Goal: Task Accomplishment & Management: Manage account settings

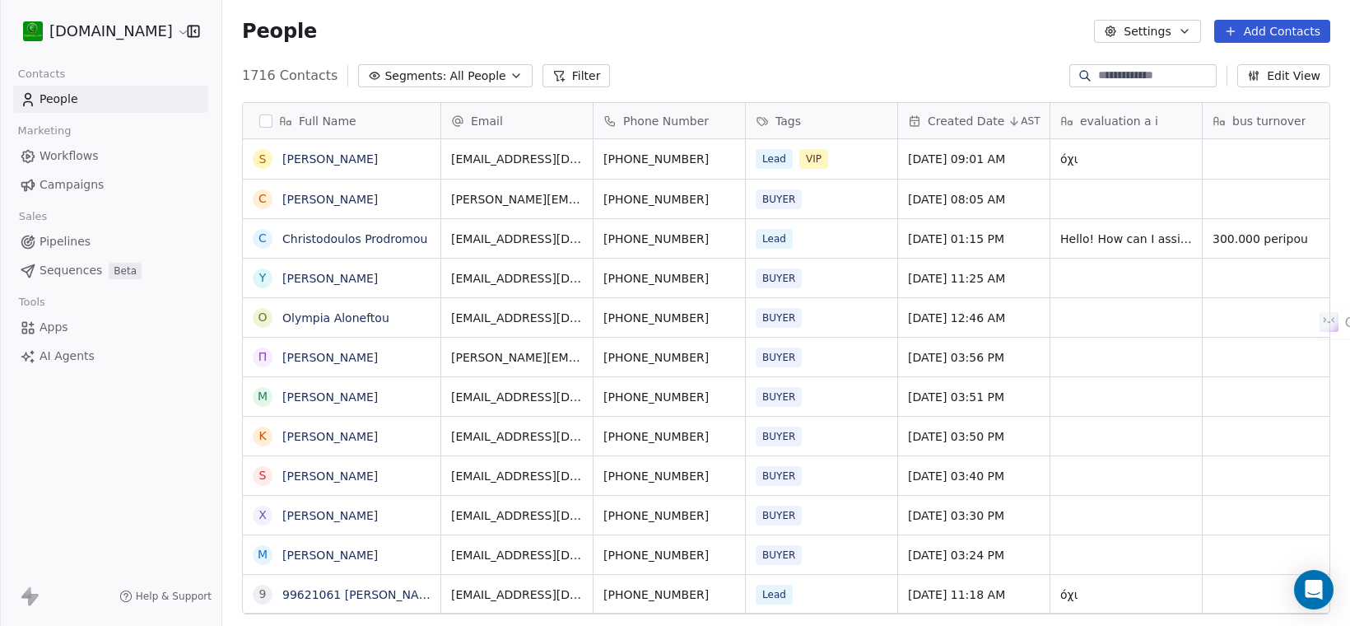
scroll to position [535, 1112]
click at [342, 156] on link "[PERSON_NAME]" at bounding box center [330, 158] width 96 height 13
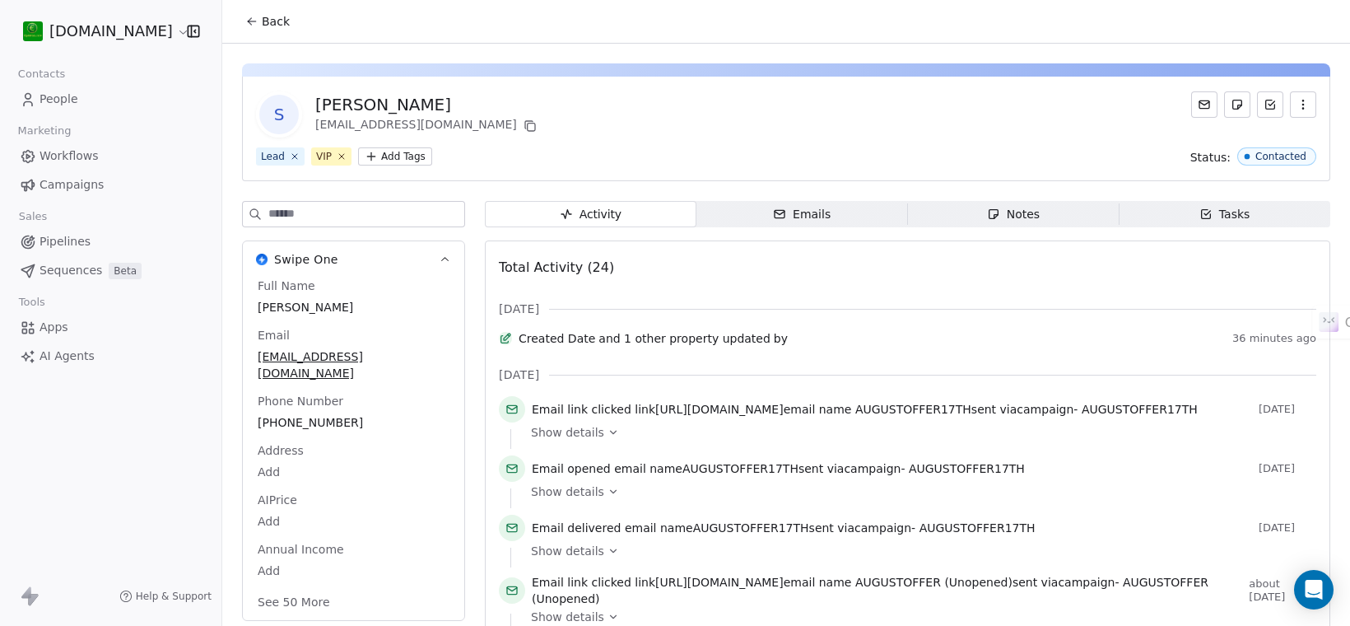
click at [1022, 215] on div "Notes" at bounding box center [1013, 214] width 53 height 17
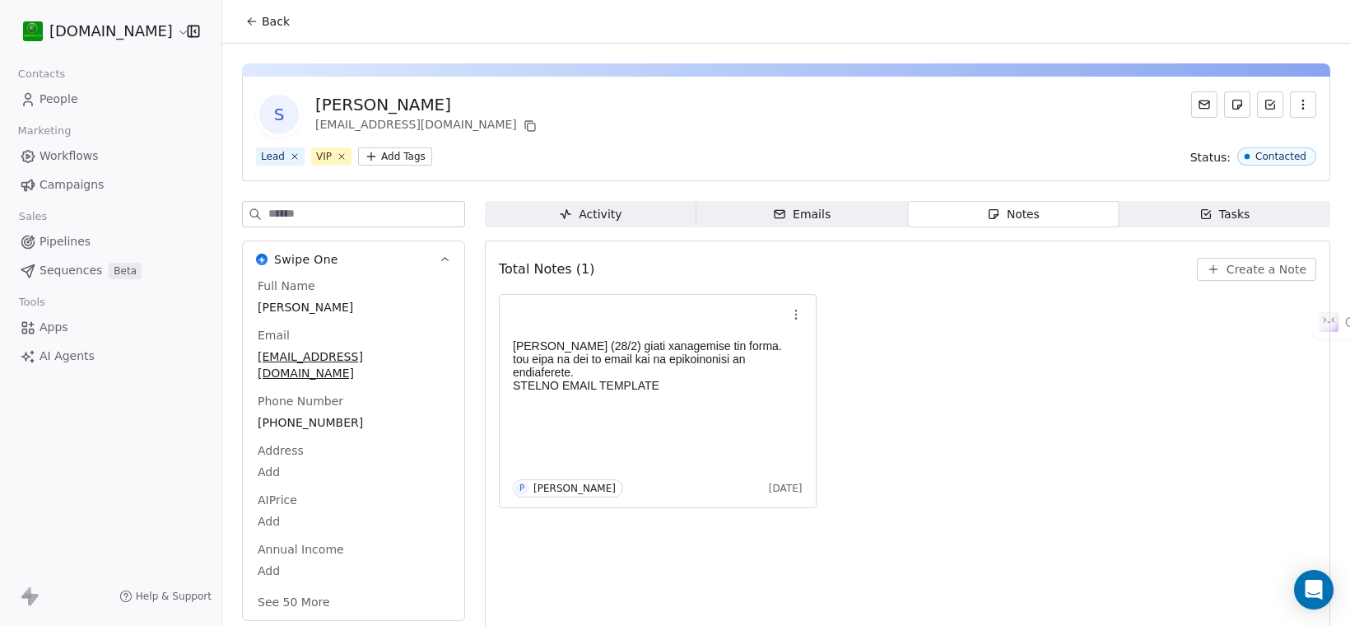
click at [54, 96] on span "People" at bounding box center [59, 99] width 39 height 17
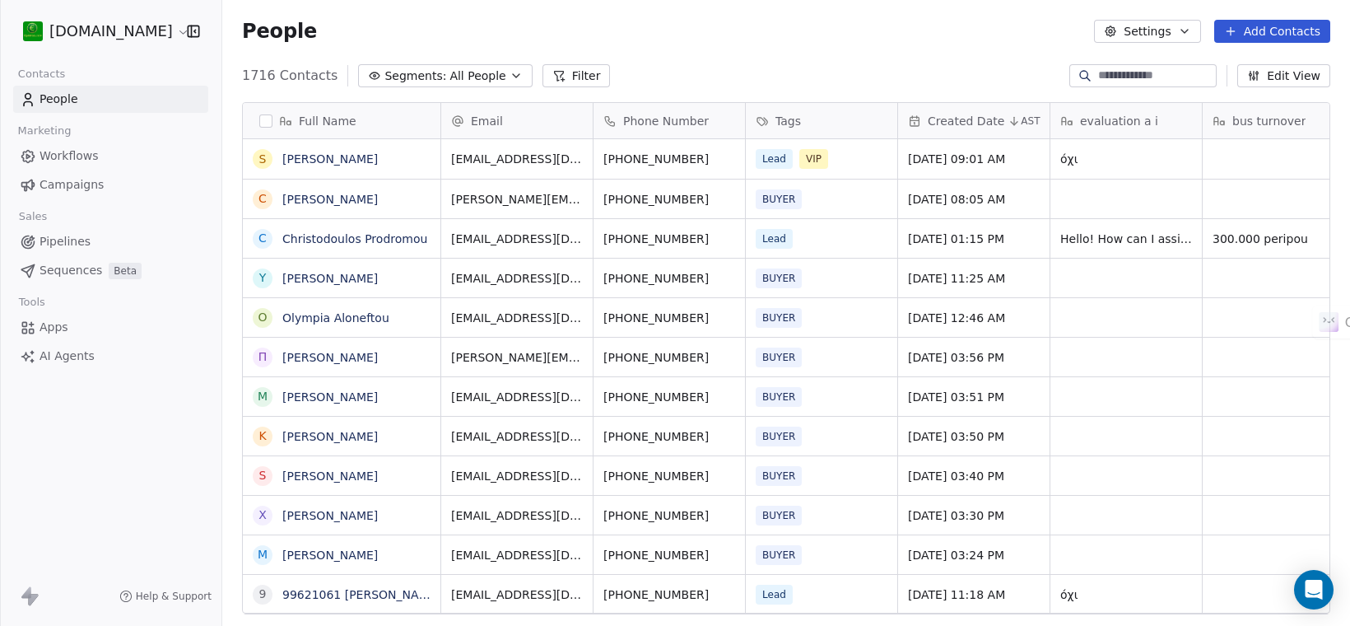
scroll to position [535, 1112]
click at [1144, 80] on input at bounding box center [1155, 76] width 115 height 16
click at [330, 158] on link "[PERSON_NAME]" at bounding box center [330, 158] width 96 height 13
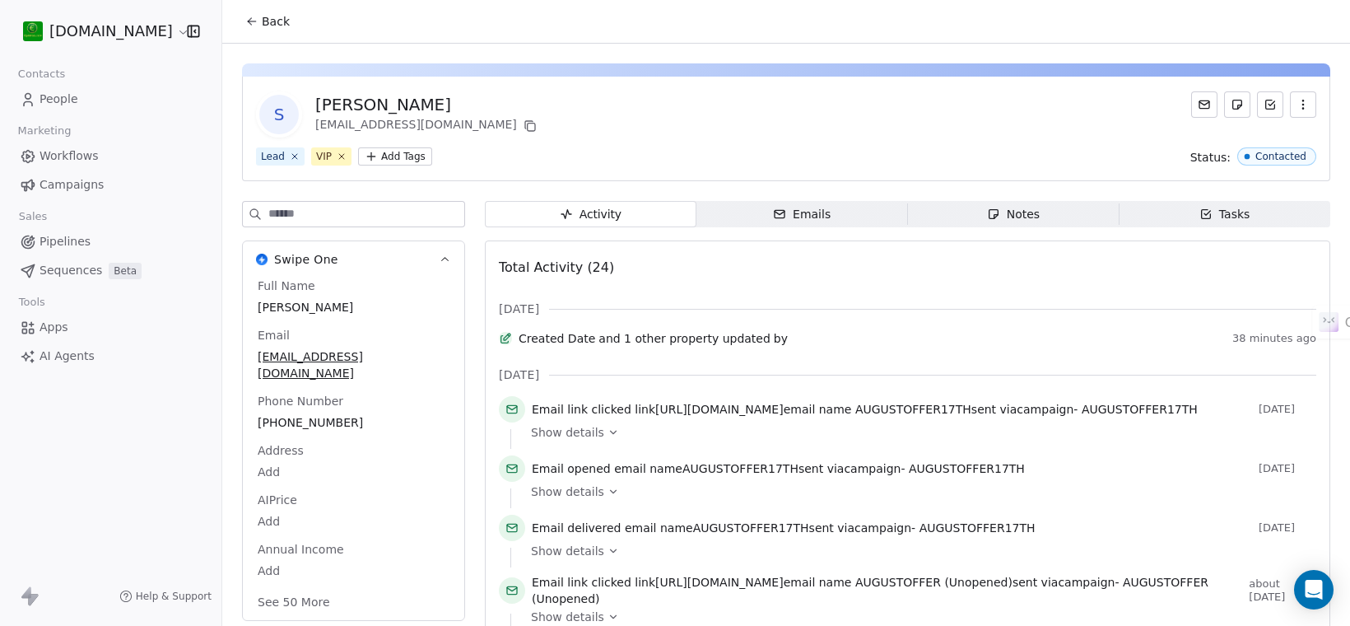
scroll to position [103, 0]
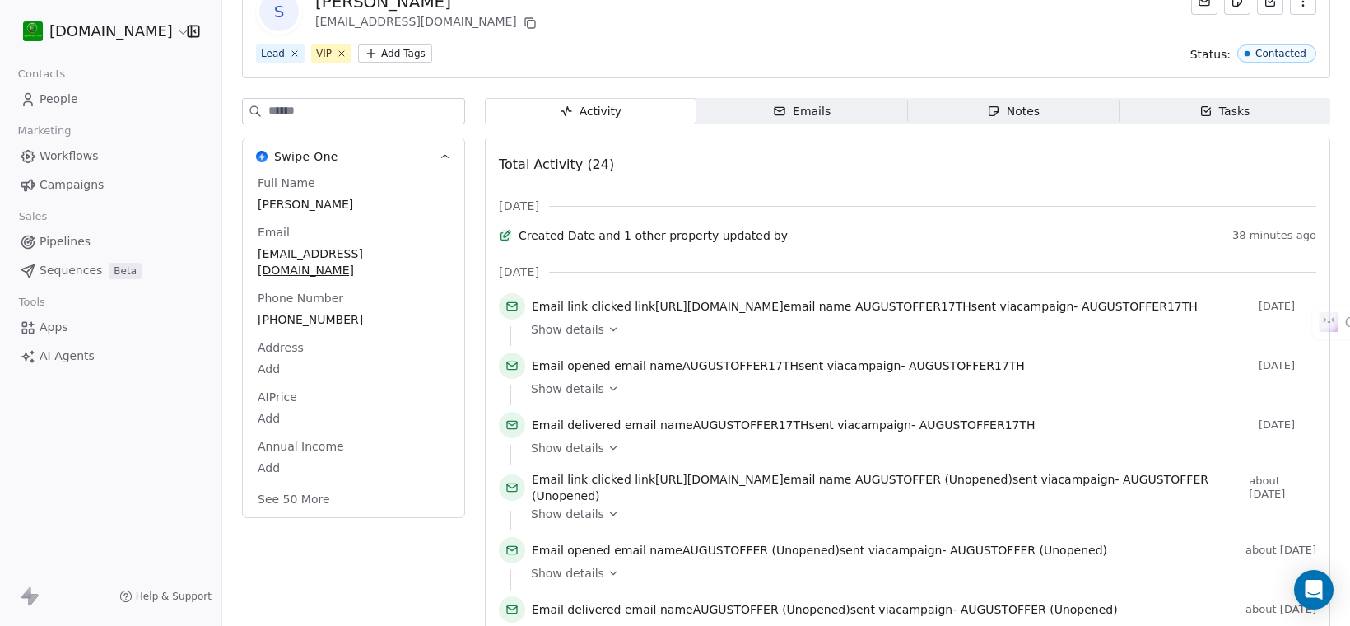
click at [577, 241] on span "Created Date" at bounding box center [557, 235] width 77 height 16
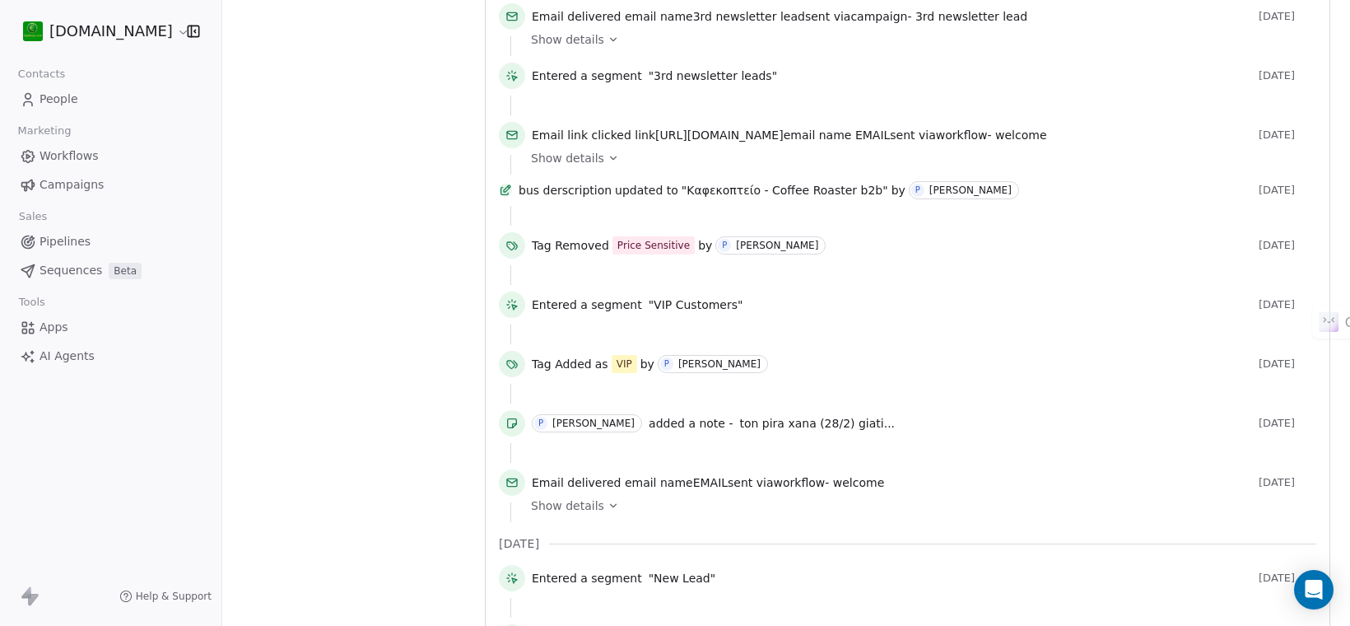
scroll to position [926, 0]
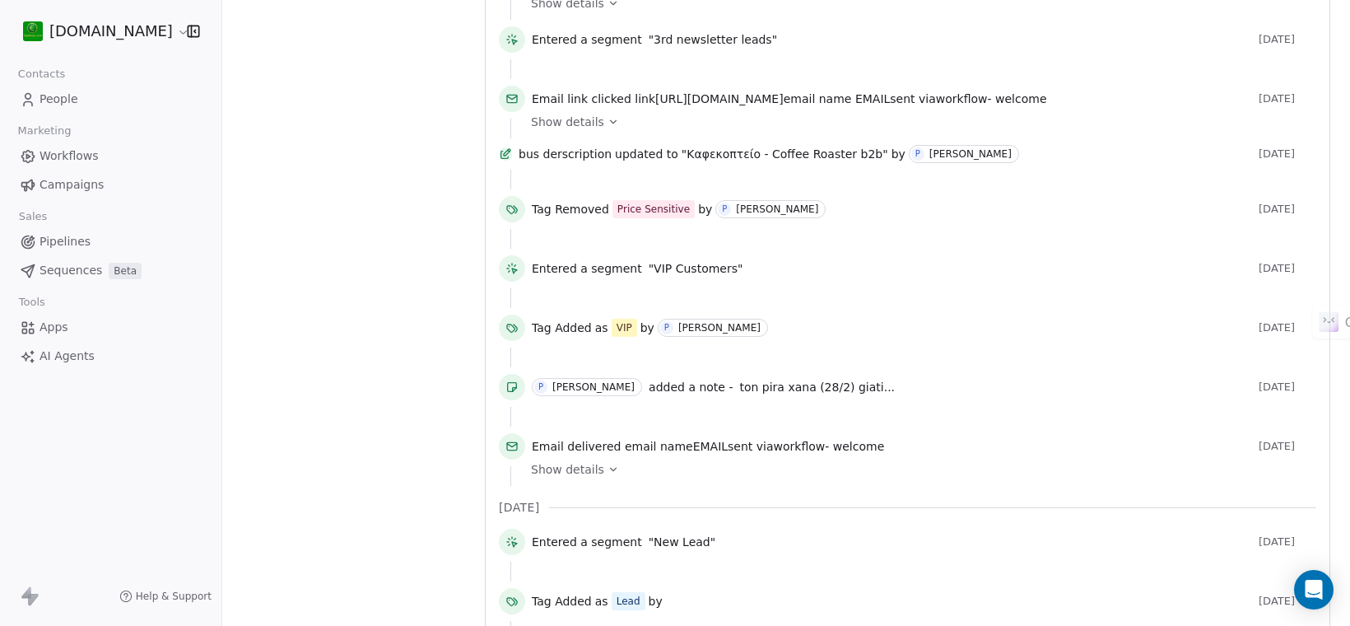
click at [869, 394] on span "ton pira xana (28/2) giati..." at bounding box center [817, 386] width 156 height 13
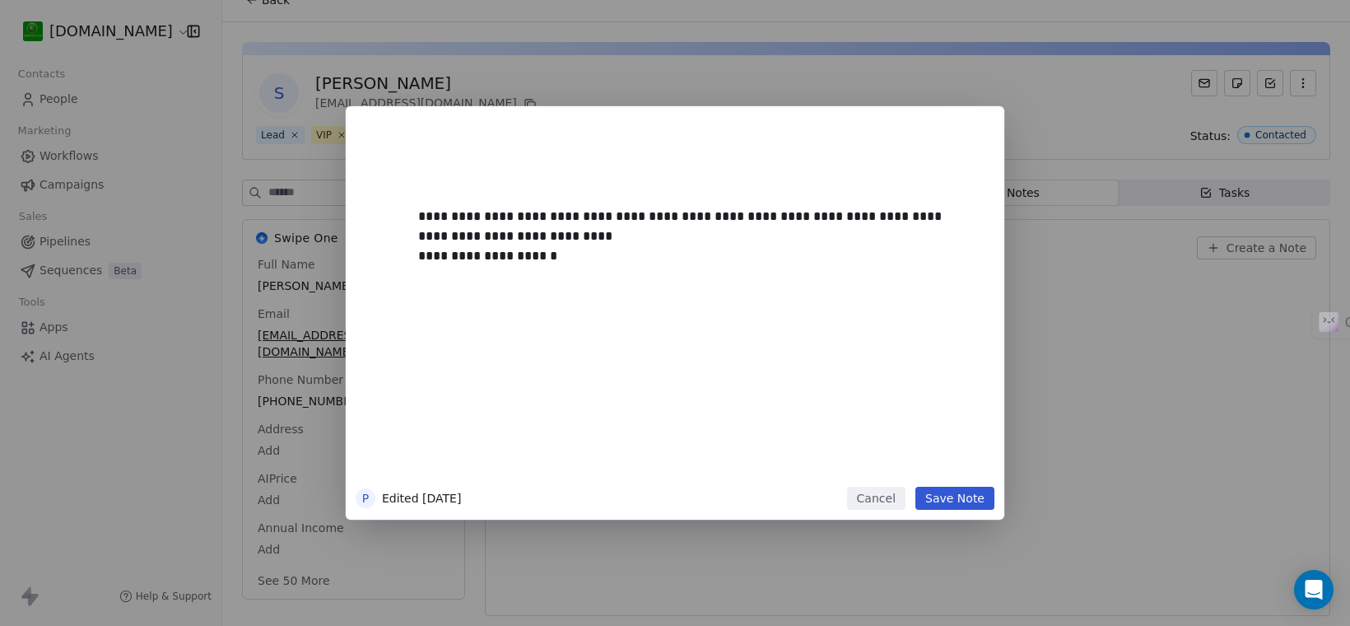
scroll to position [21, 0]
click at [882, 496] on button "Cancel" at bounding box center [876, 498] width 58 height 23
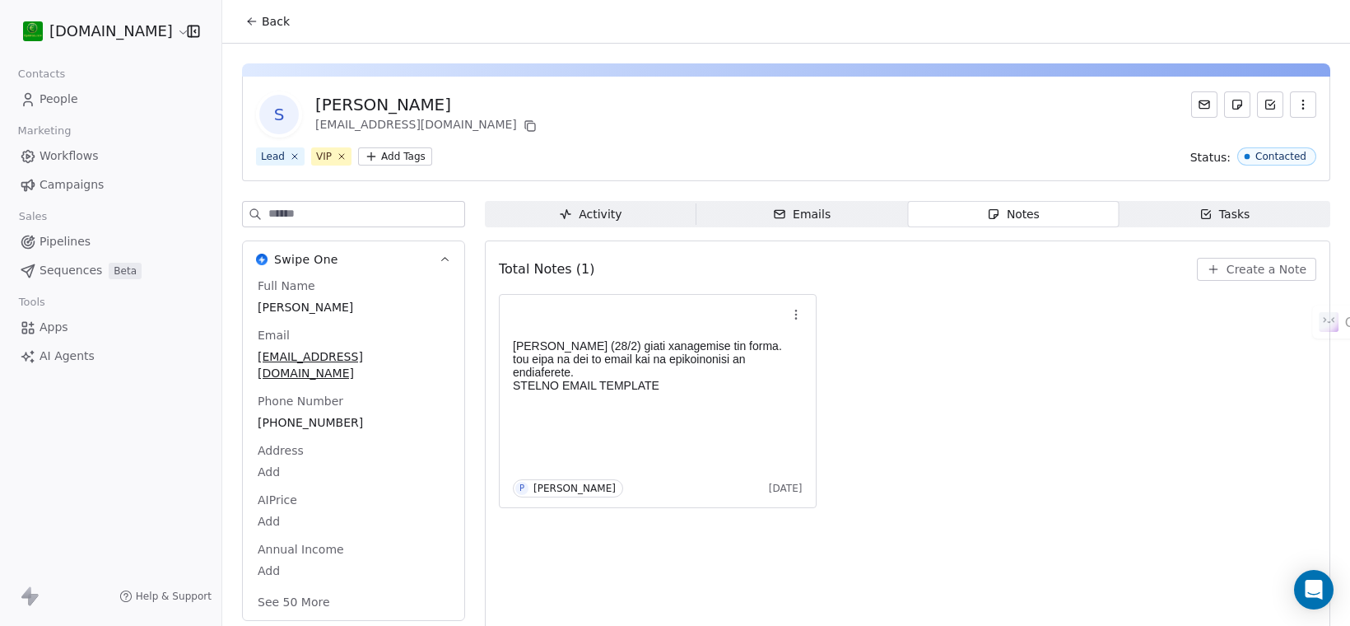
click at [68, 103] on span "People" at bounding box center [59, 99] width 39 height 17
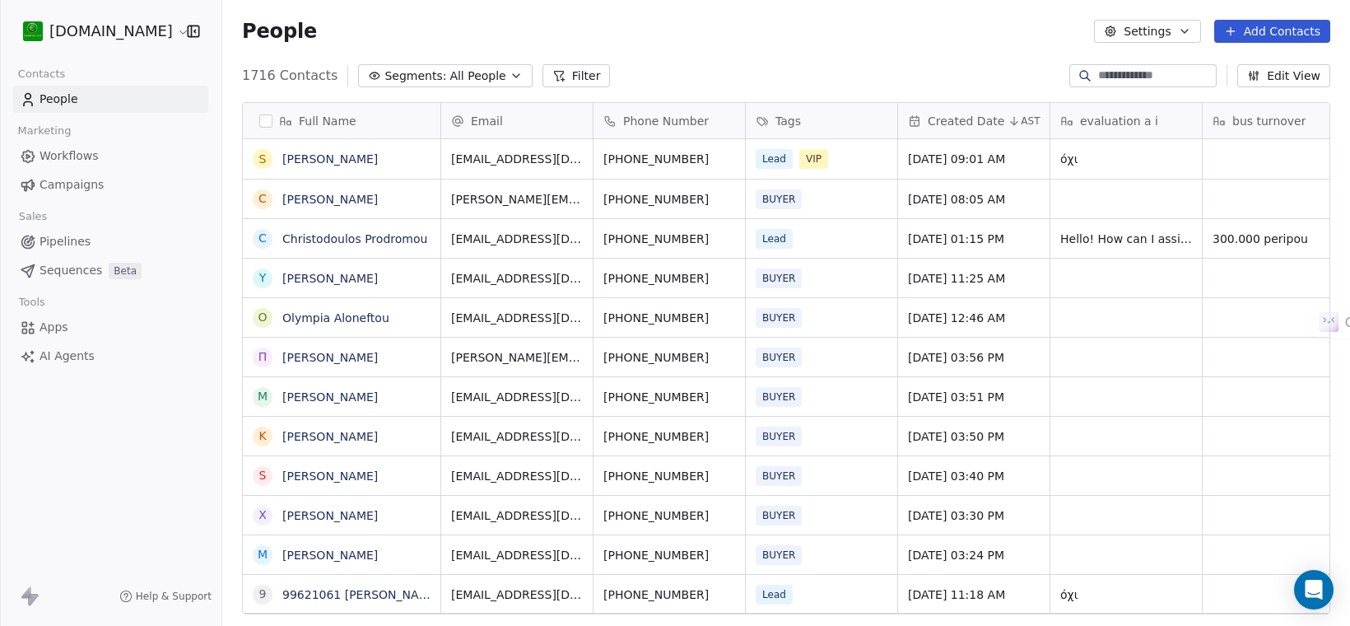
scroll to position [535, 1112]
click at [1121, 80] on input at bounding box center [1155, 76] width 115 height 16
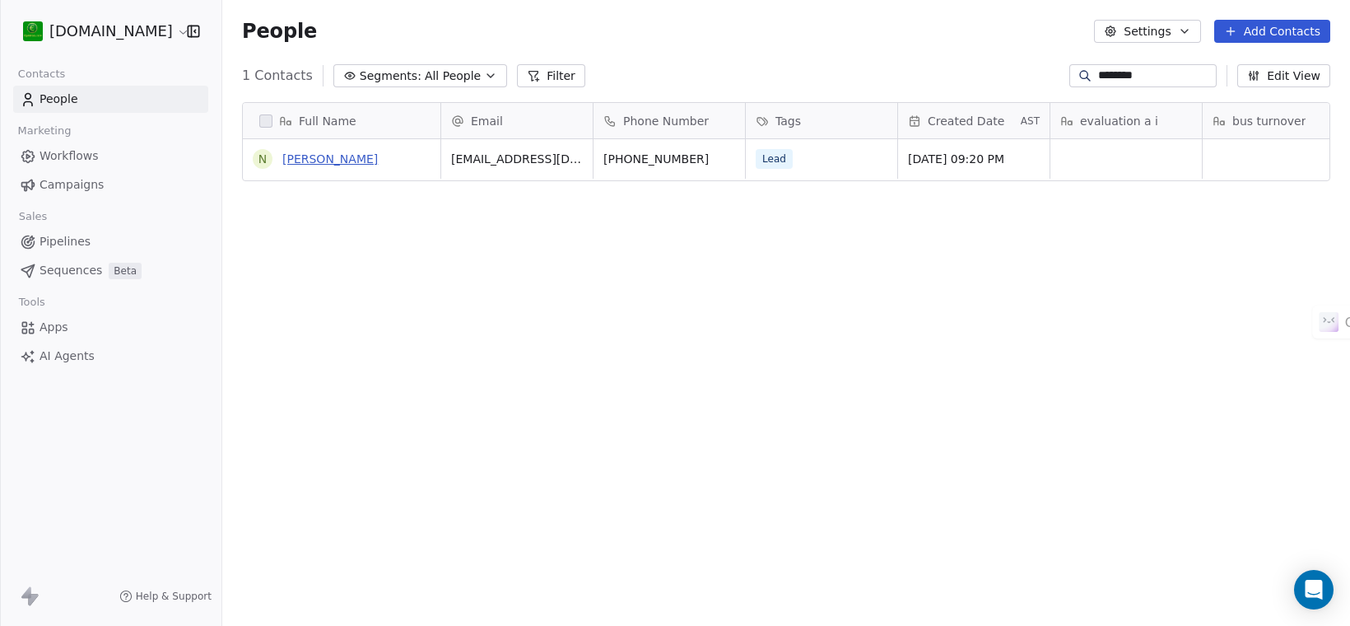
type input "********"
click at [330, 156] on link "[PERSON_NAME]" at bounding box center [330, 158] width 96 height 13
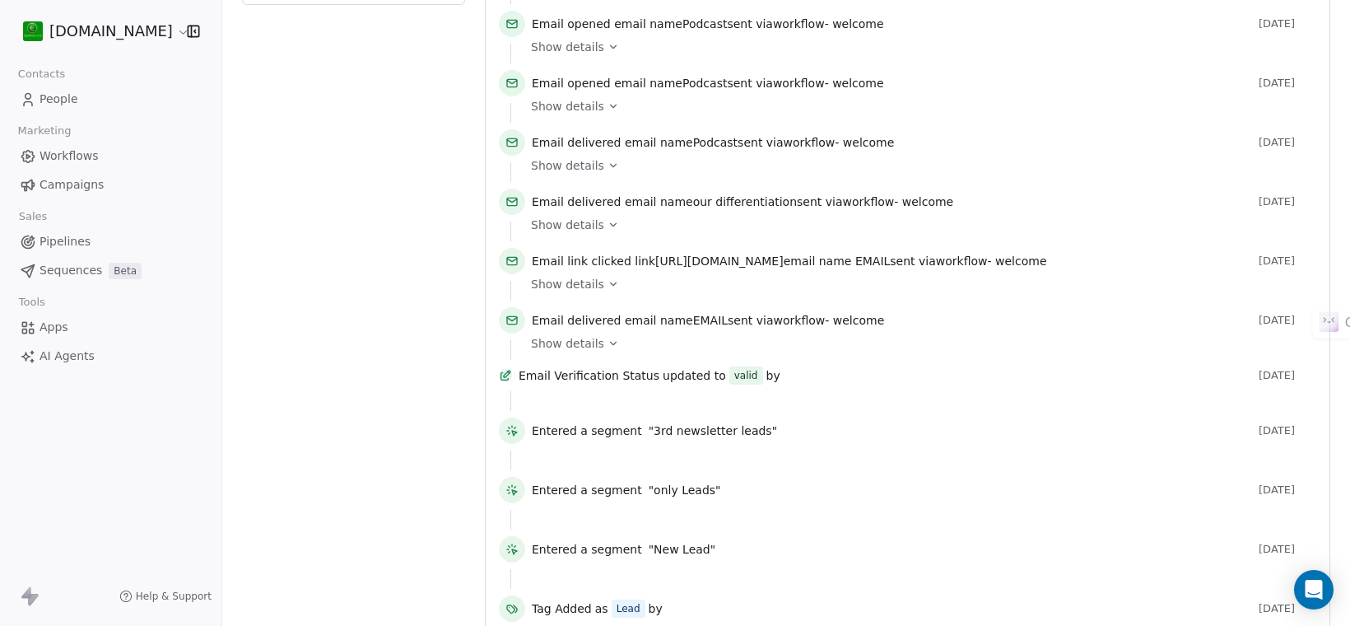
scroll to position [708, 0]
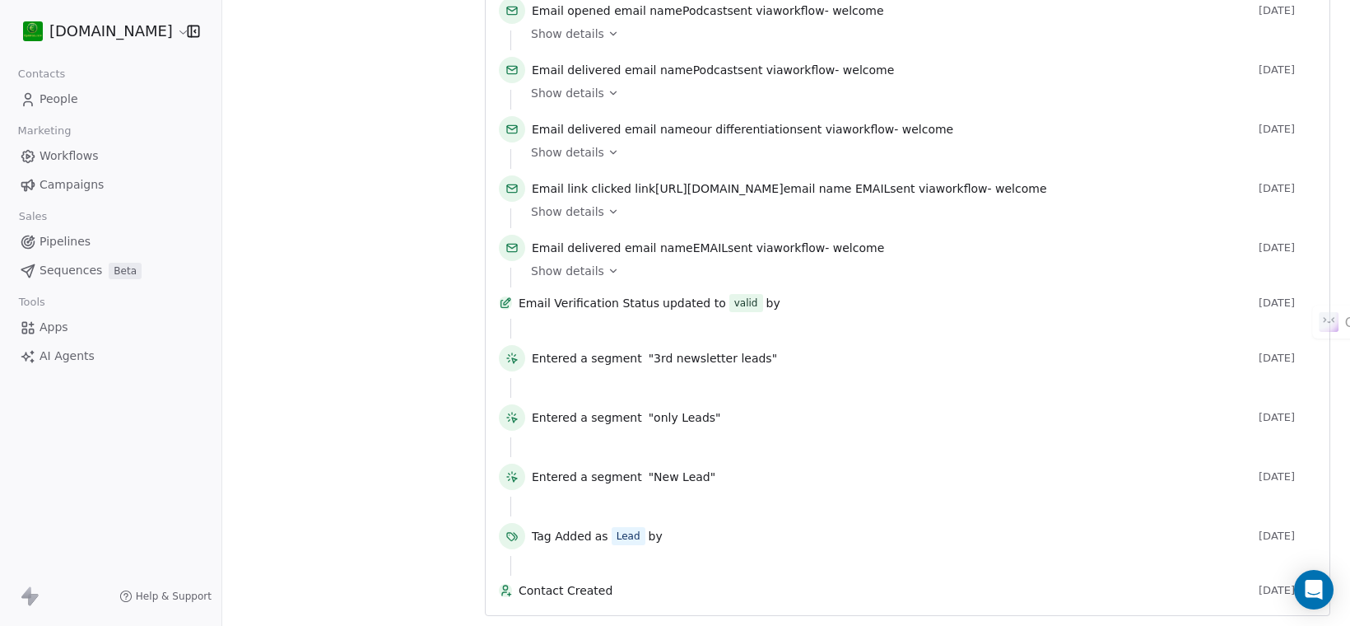
click at [62, 96] on span "People" at bounding box center [59, 99] width 39 height 17
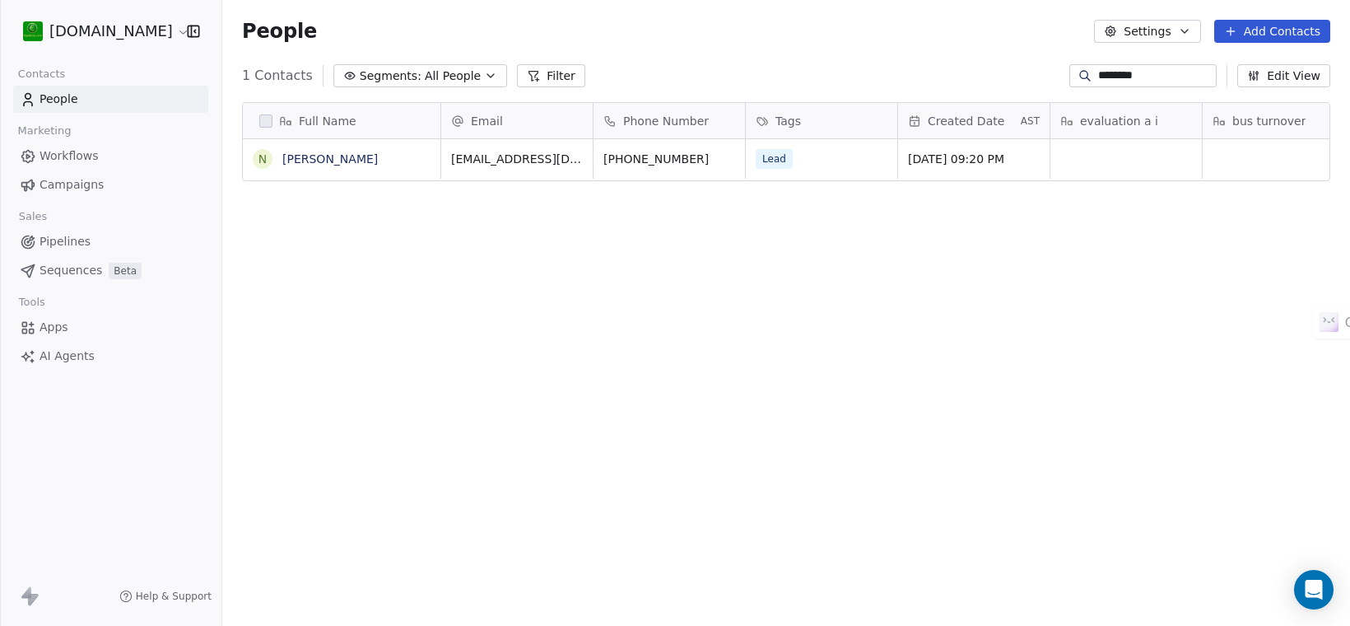
scroll to position [535, 1112]
click at [1117, 78] on input "********" at bounding box center [1155, 76] width 115 height 16
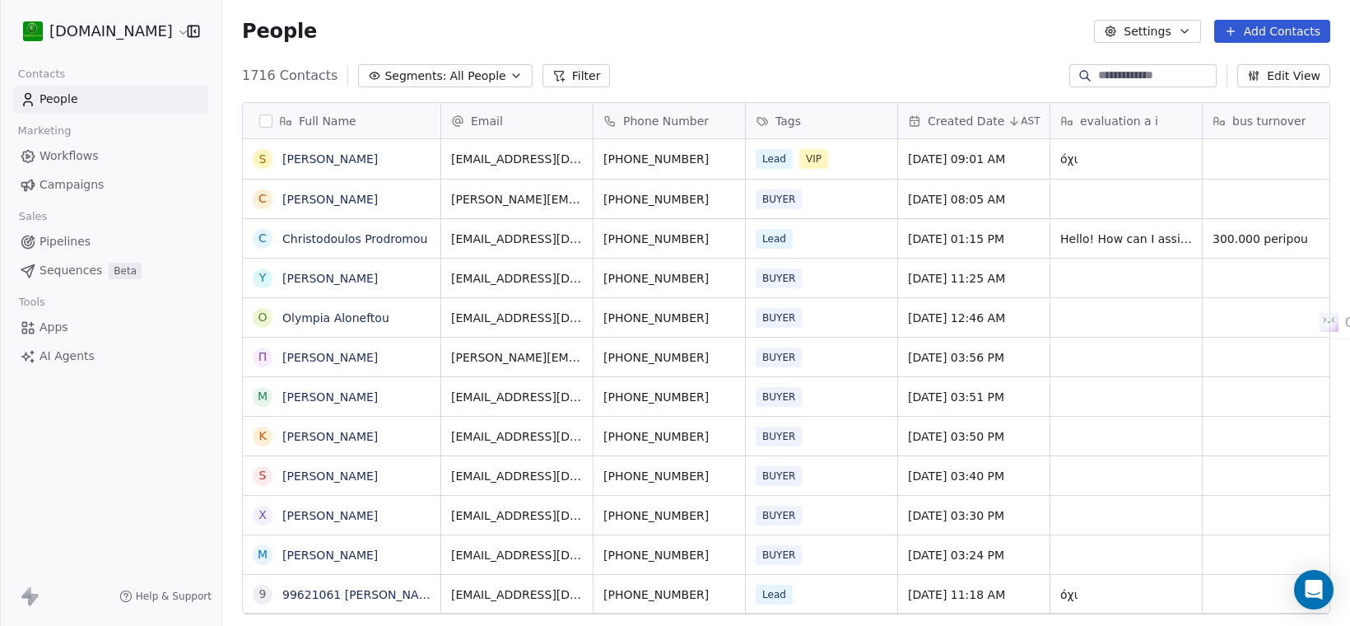
click at [556, 76] on button "Filter" at bounding box center [577, 75] width 68 height 23
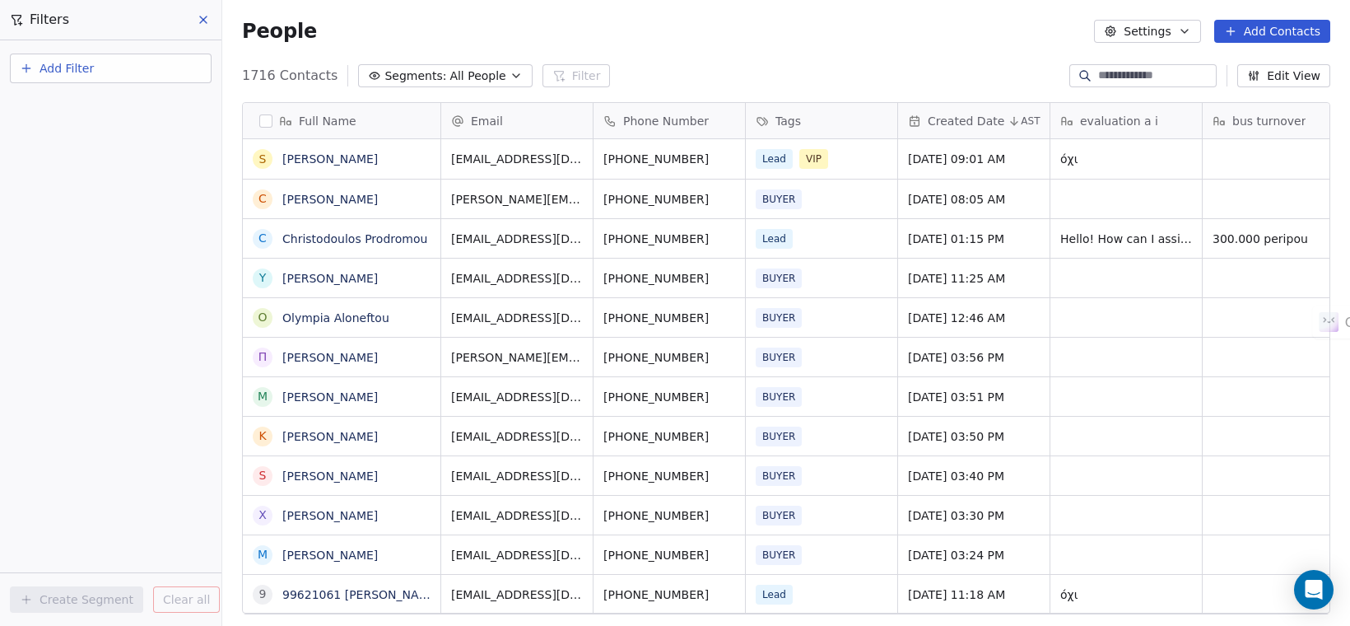
click at [133, 62] on button "Add Filter" at bounding box center [111, 69] width 202 height 30
click at [125, 100] on div "Contact properties" at bounding box center [111, 107] width 167 height 17
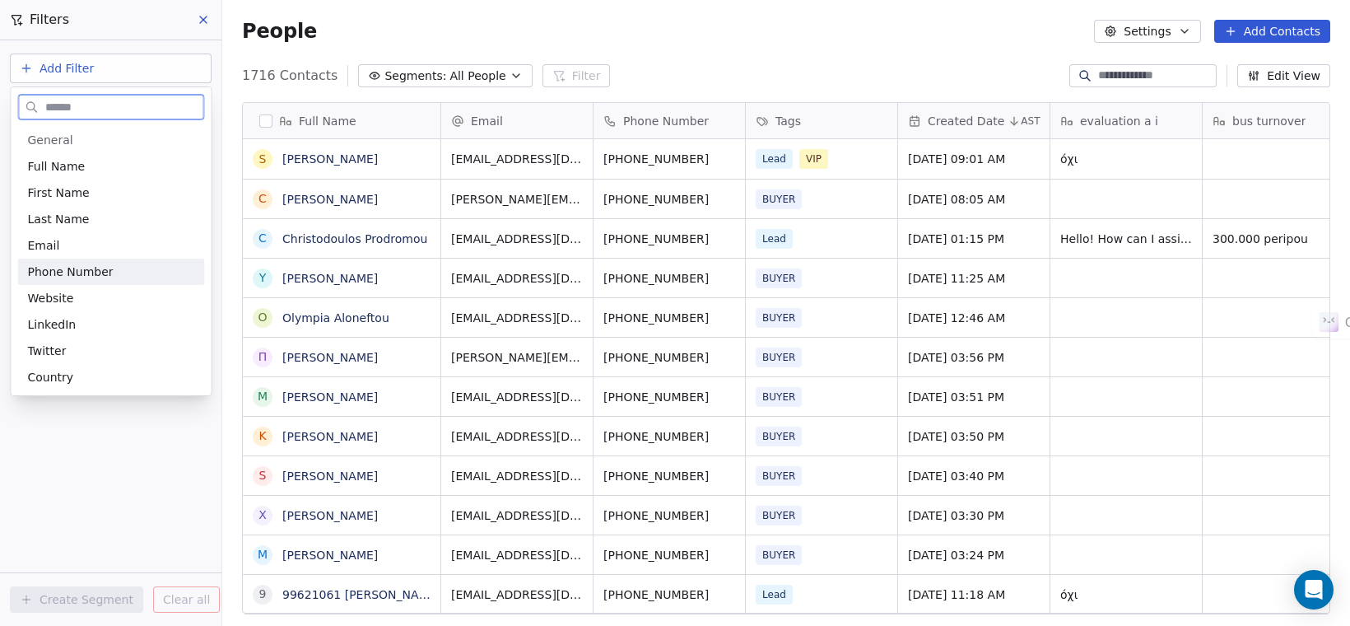
click at [91, 264] on span "Phone Number" at bounding box center [71, 271] width 86 height 16
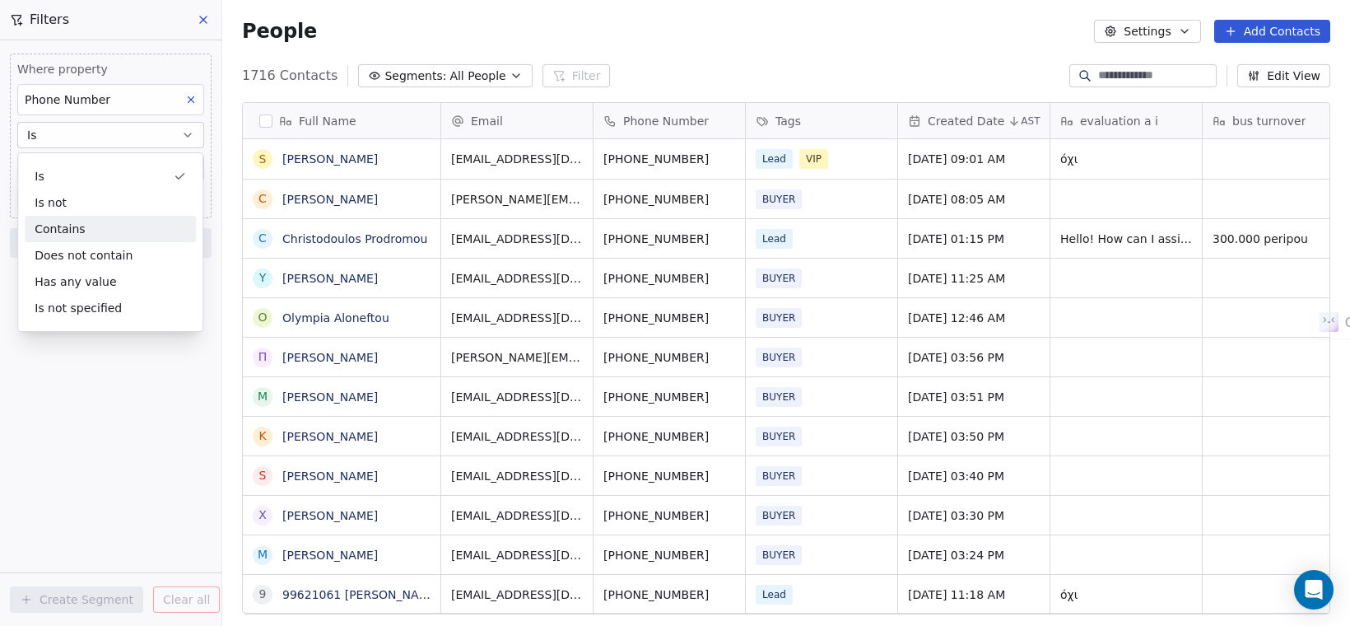
click at [95, 224] on div "Contains" at bounding box center [110, 229] width 171 height 26
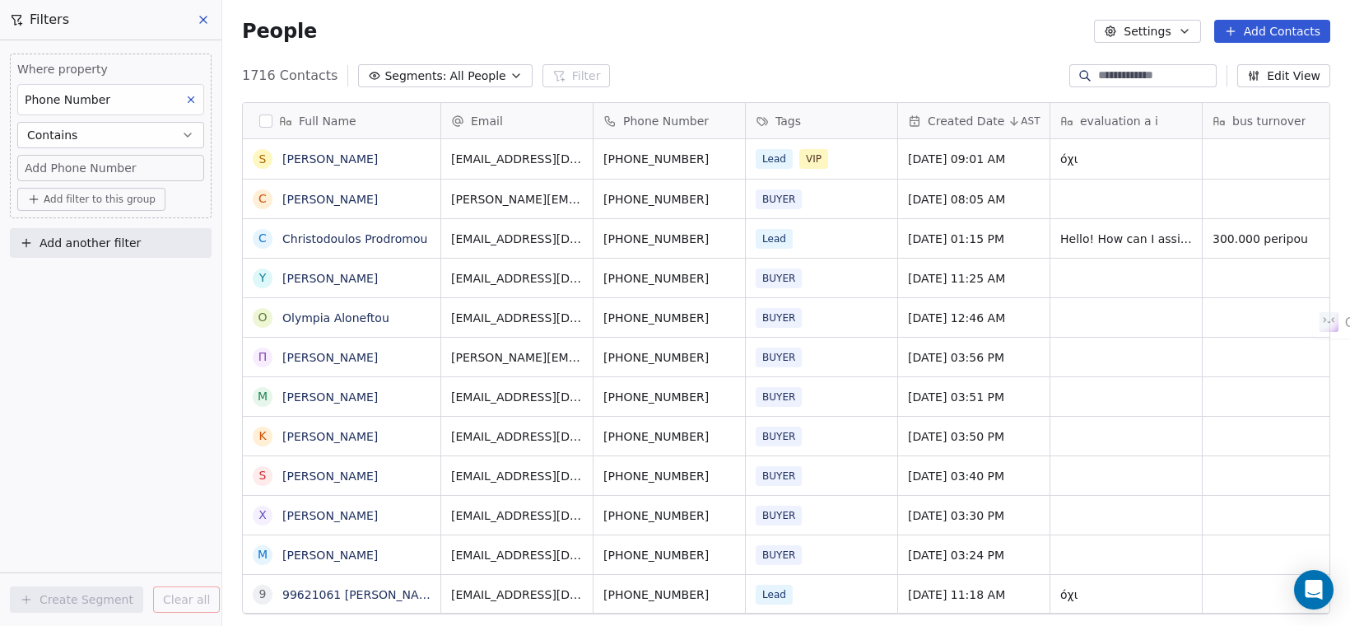
click at [122, 163] on span "Add Phone Number" at bounding box center [81, 168] width 112 height 16
type input "********"
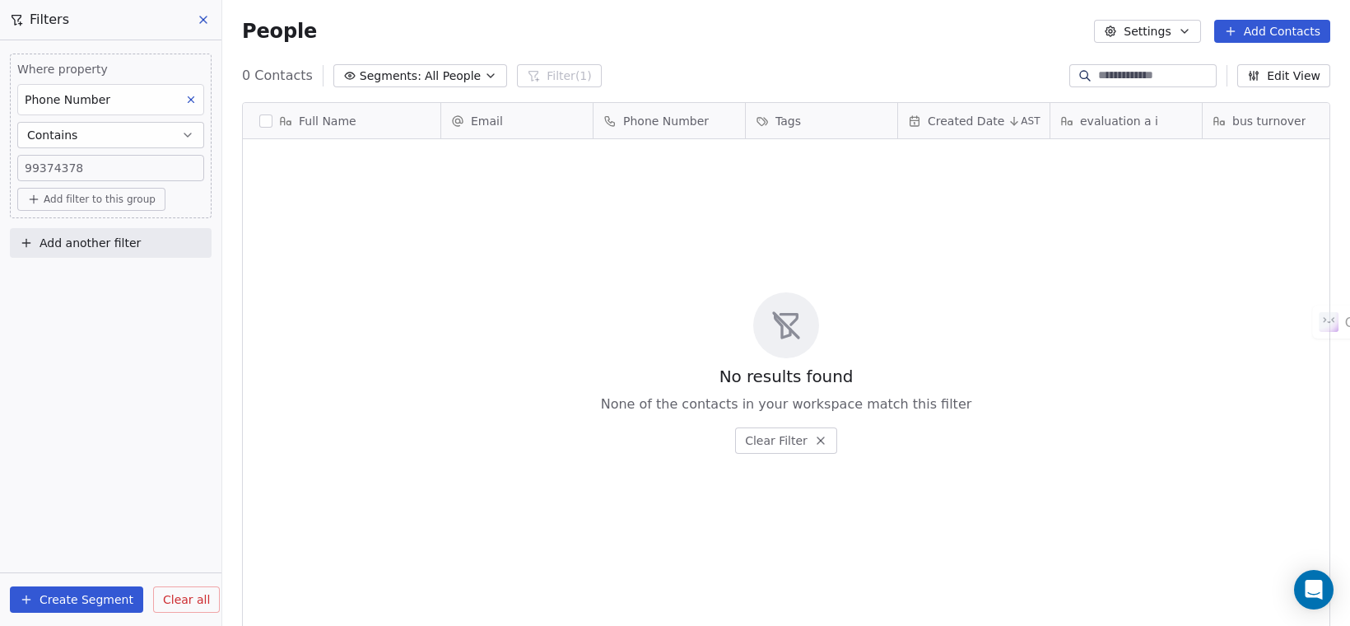
click at [67, 166] on span "99374378" at bounding box center [54, 168] width 58 height 16
click at [67, 166] on input "********" at bounding box center [110, 176] width 178 height 33
click at [141, 178] on input "********" at bounding box center [110, 176] width 178 height 33
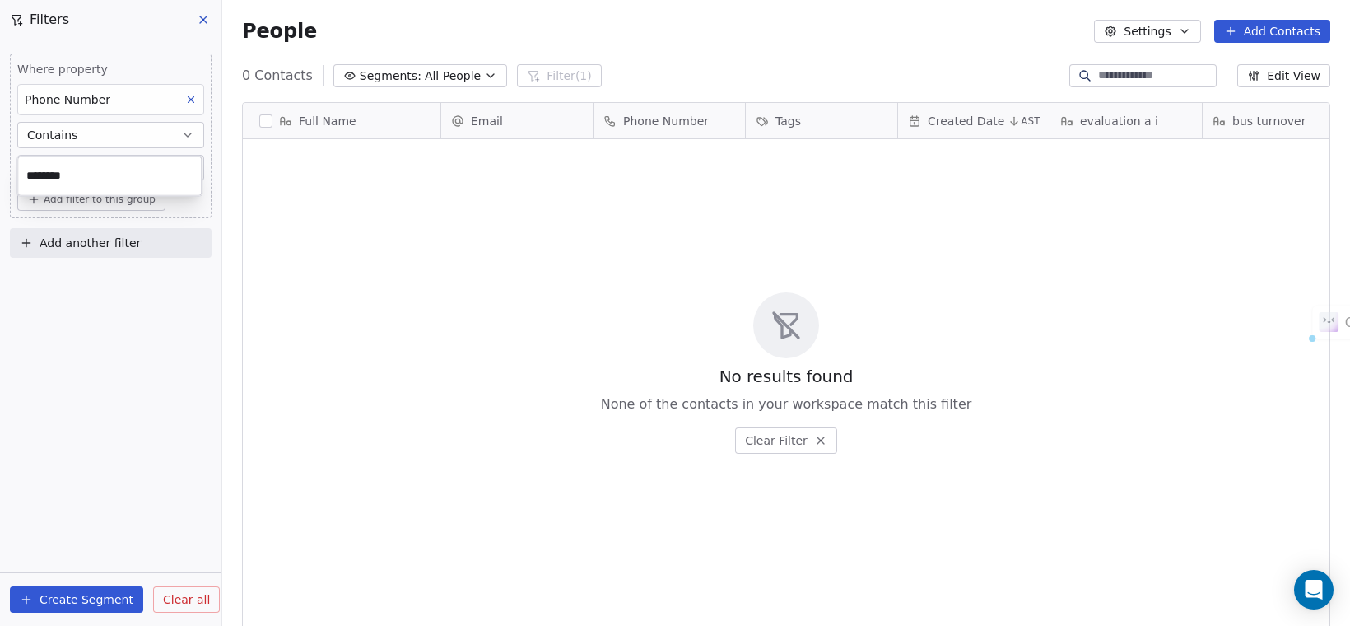
click at [141, 178] on input "********" at bounding box center [110, 176] width 178 height 33
type input "********"
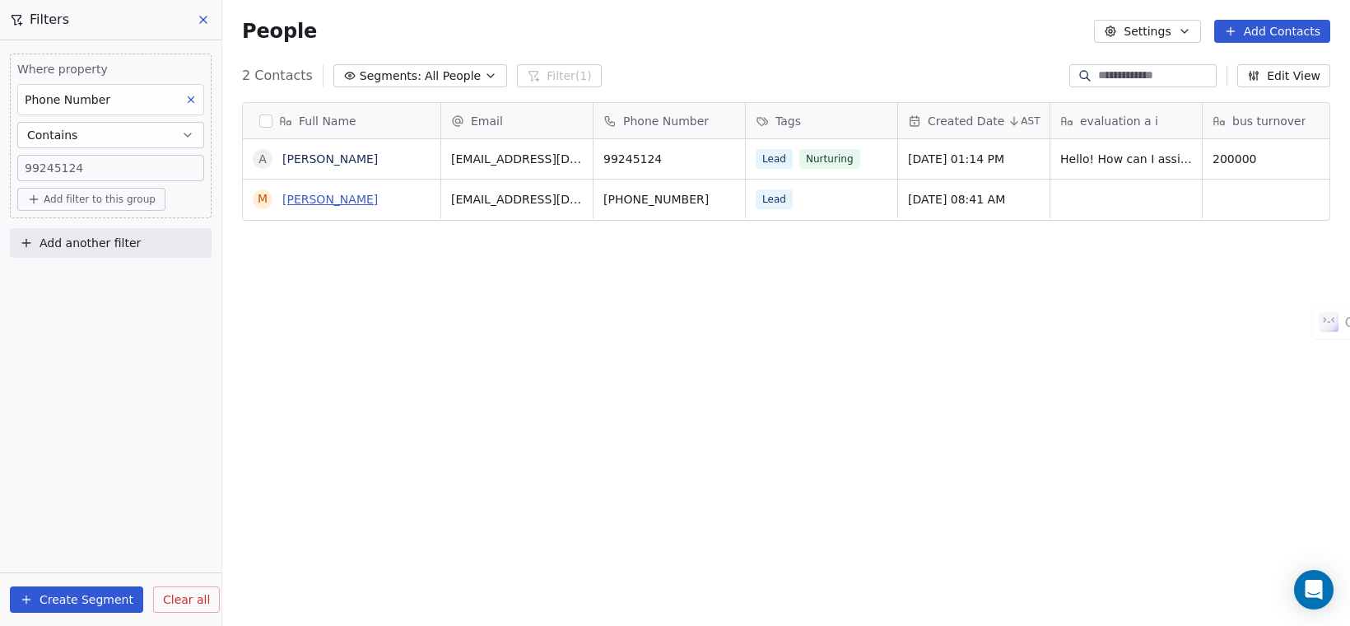
click at [319, 202] on link "[PERSON_NAME]" at bounding box center [330, 199] width 96 height 13
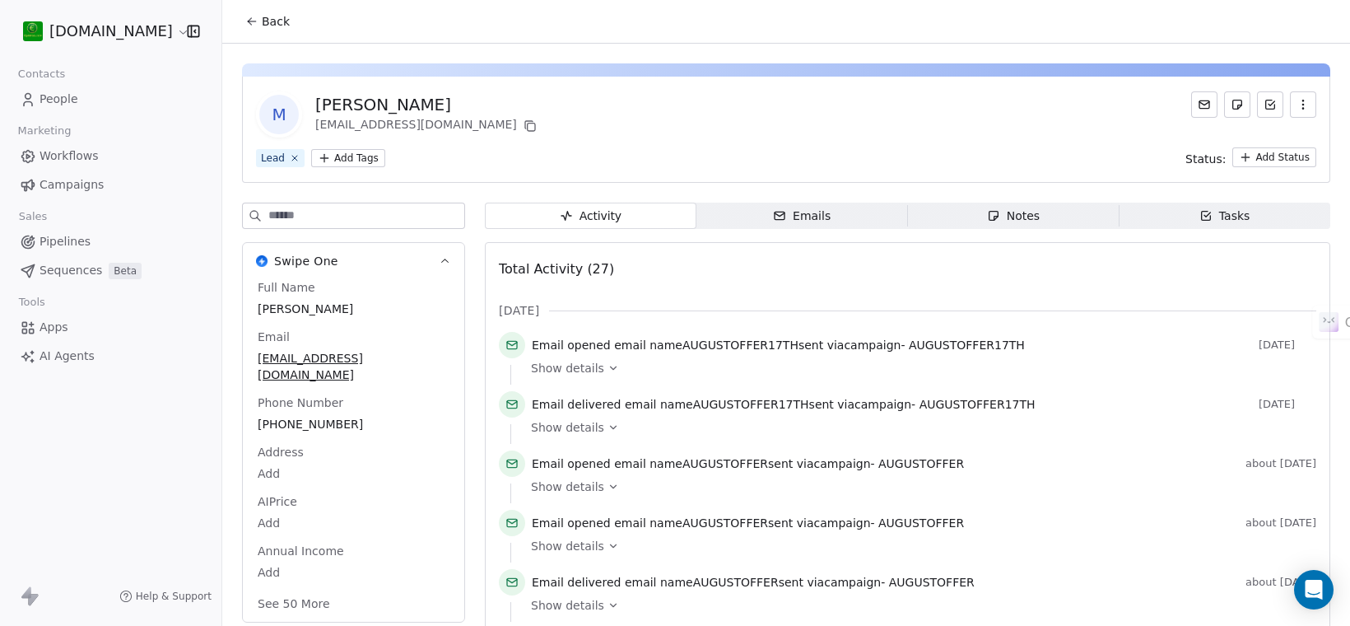
click at [1017, 216] on div "Notes" at bounding box center [1013, 215] width 53 height 17
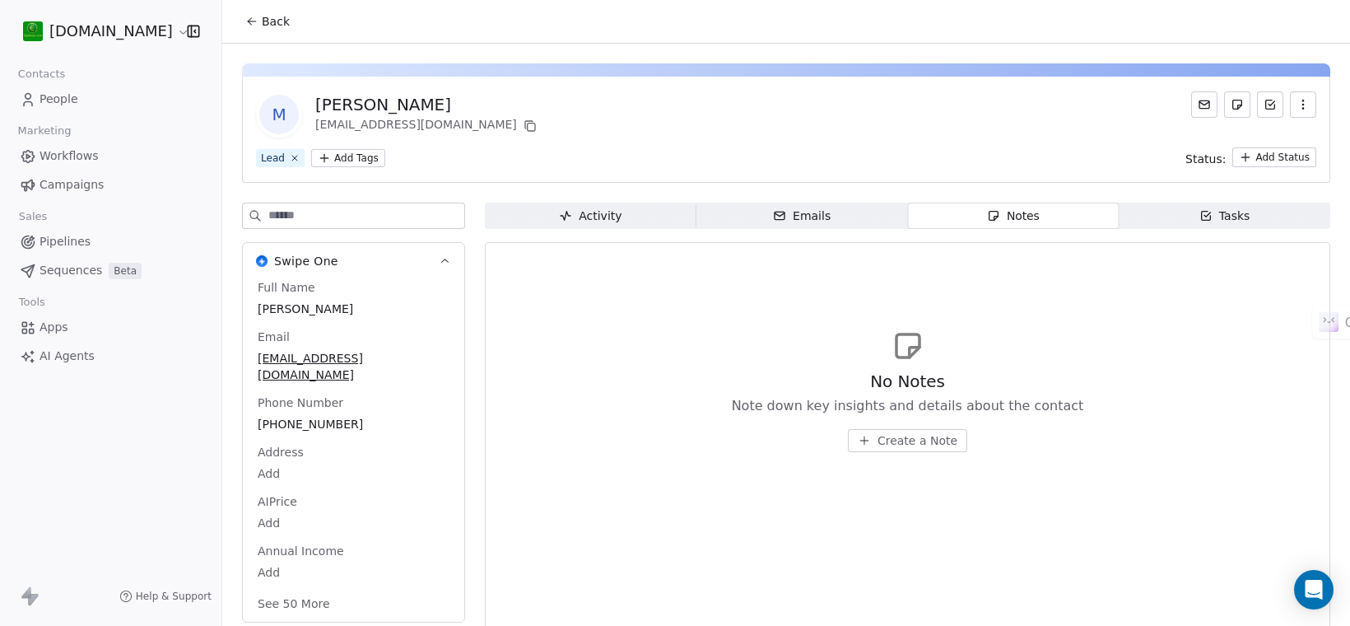
click at [801, 214] on div "Emails" at bounding box center [802, 215] width 58 height 17
click at [610, 212] on div "Activity" at bounding box center [590, 215] width 63 height 17
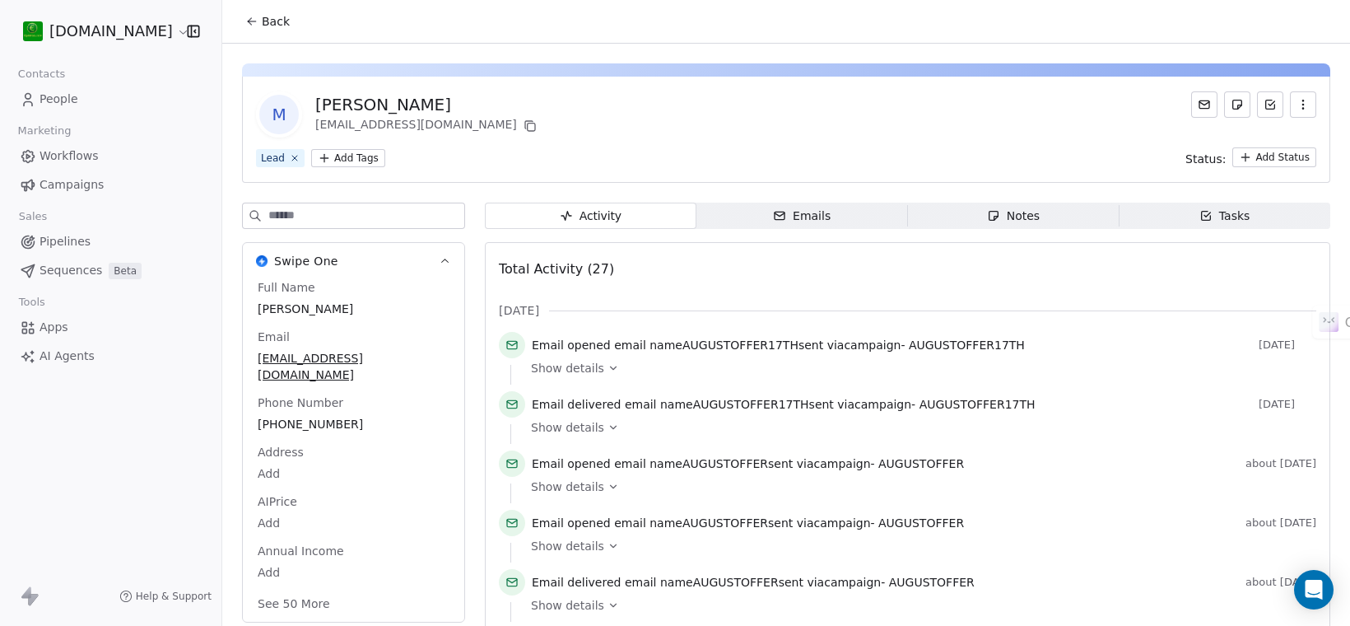
click at [1021, 214] on div "Notes" at bounding box center [1013, 215] width 53 height 17
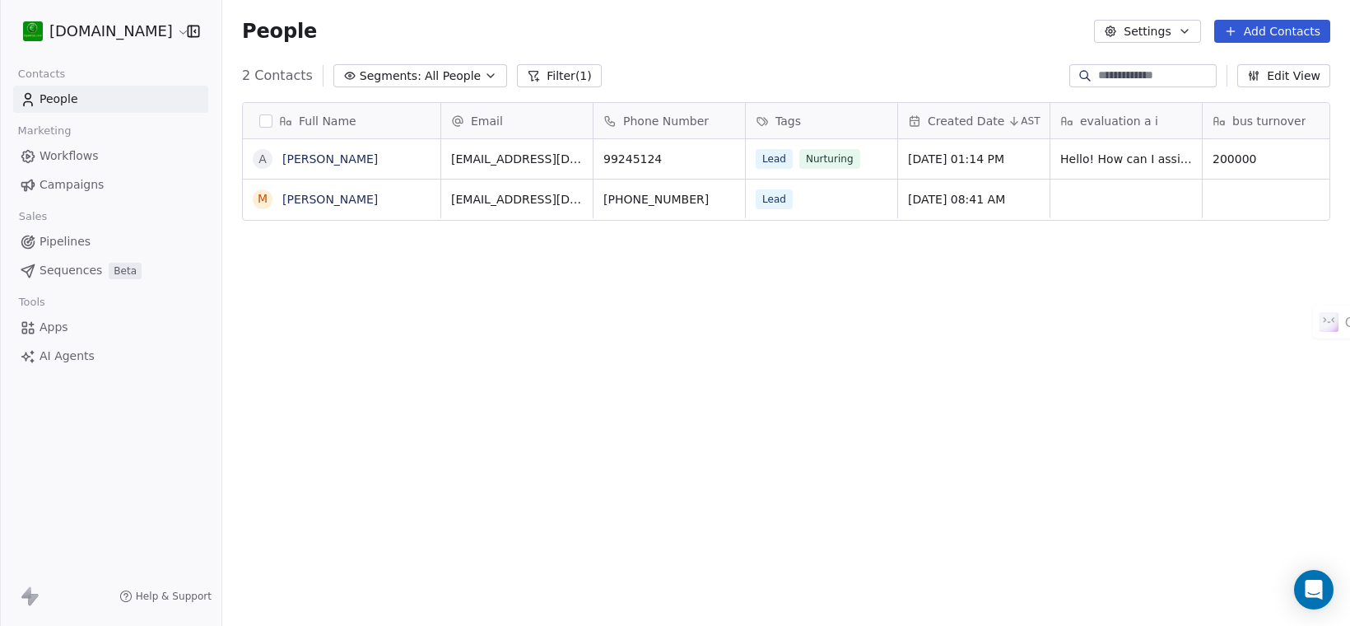
scroll to position [535, 1112]
click at [347, 159] on link "[PERSON_NAME]" at bounding box center [330, 158] width 96 height 13
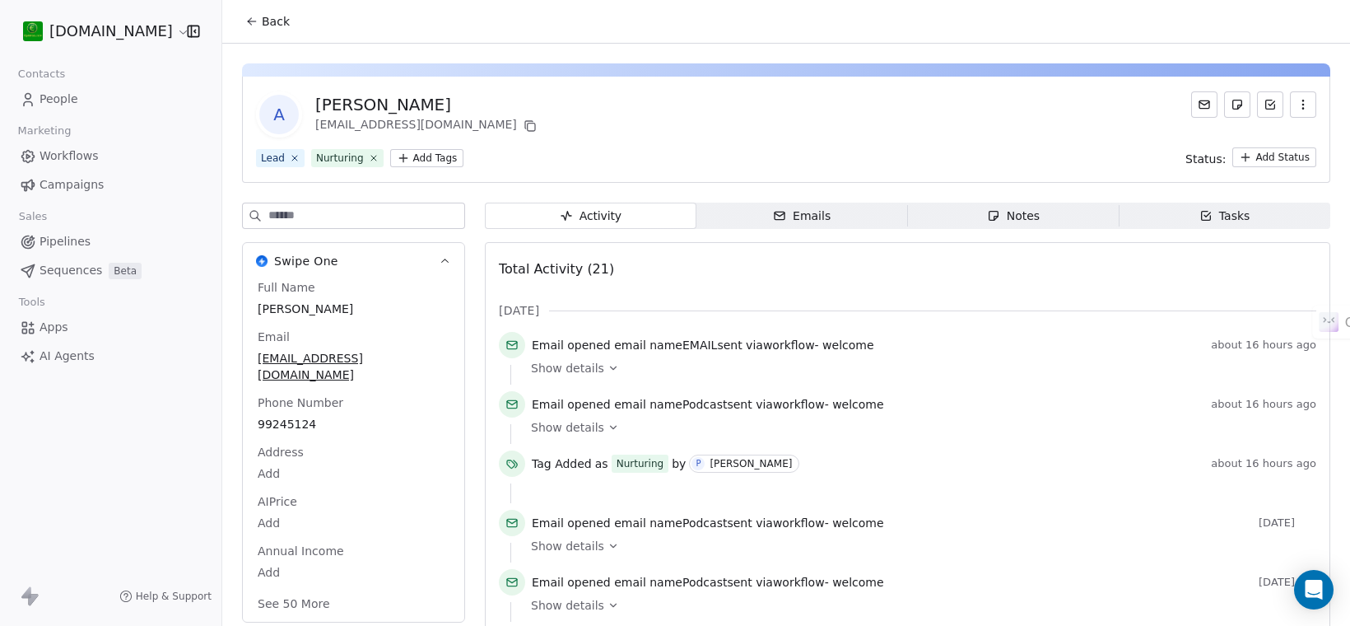
click at [72, 100] on span "People" at bounding box center [59, 99] width 39 height 17
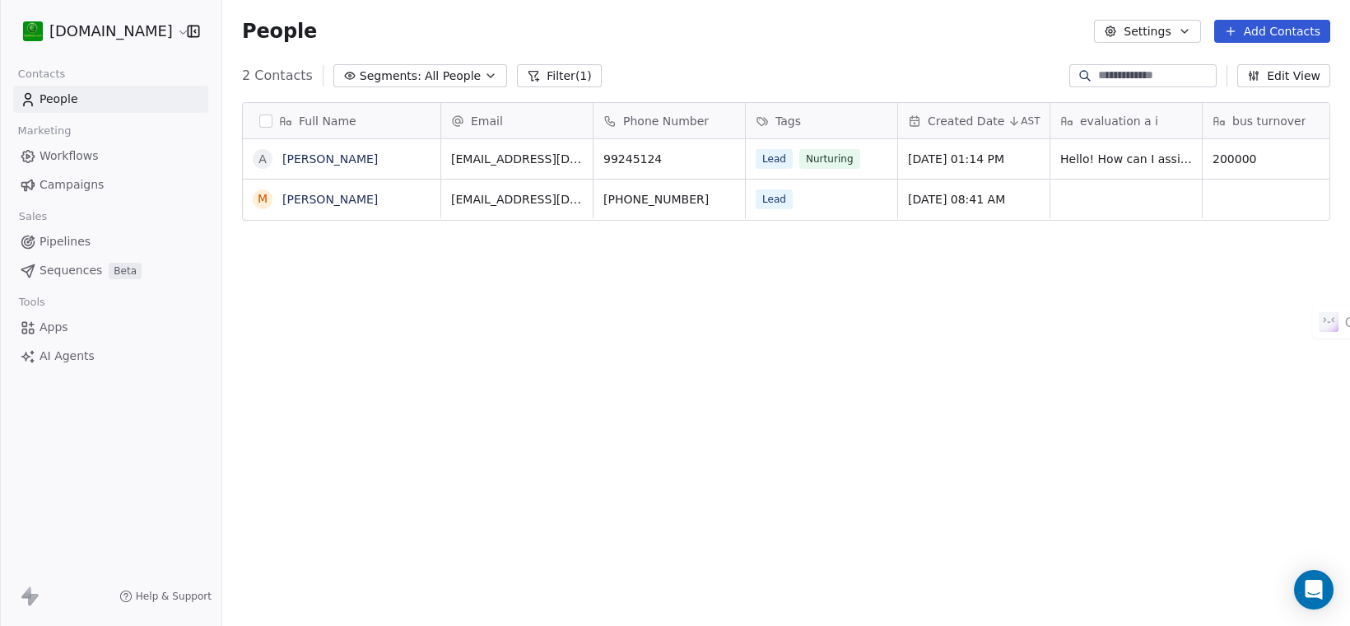
scroll to position [535, 1112]
click at [265, 193] on button "grid" at bounding box center [262, 199] width 13 height 13
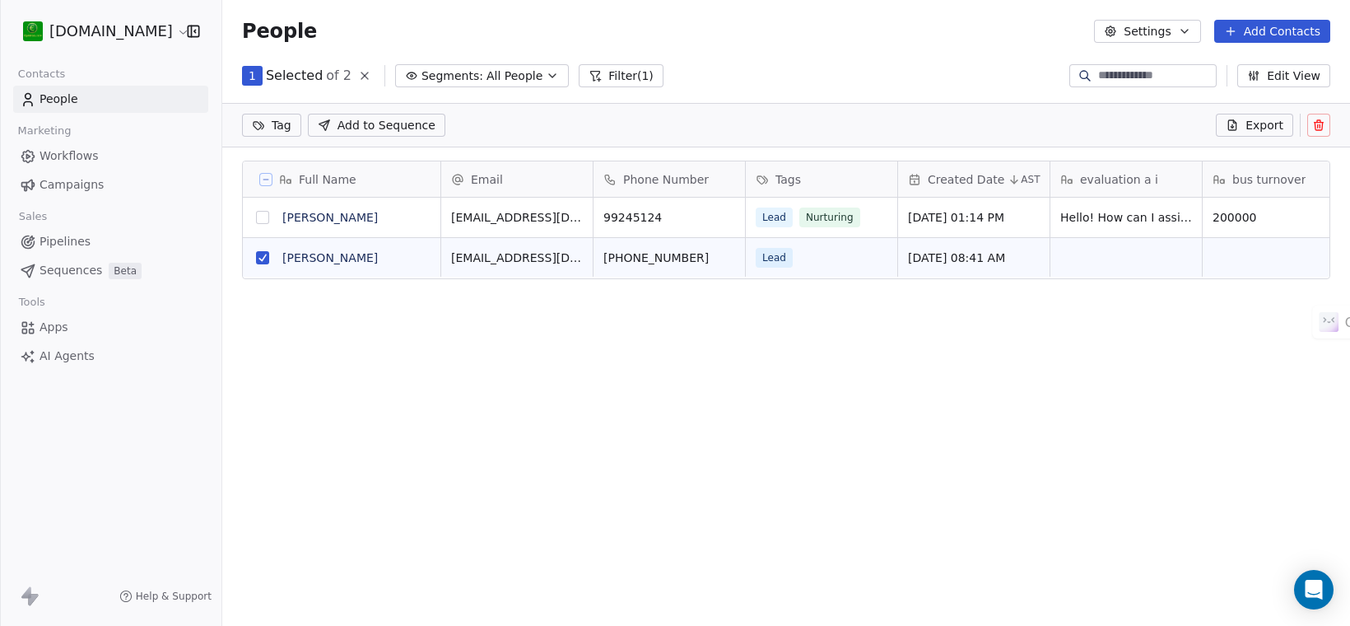
scroll to position [478, 1112]
click at [260, 217] on button "grid" at bounding box center [262, 217] width 13 height 13
click at [266, 214] on button "grid" at bounding box center [262, 217] width 13 height 13
click at [1317, 123] on icon at bounding box center [1318, 125] width 13 height 13
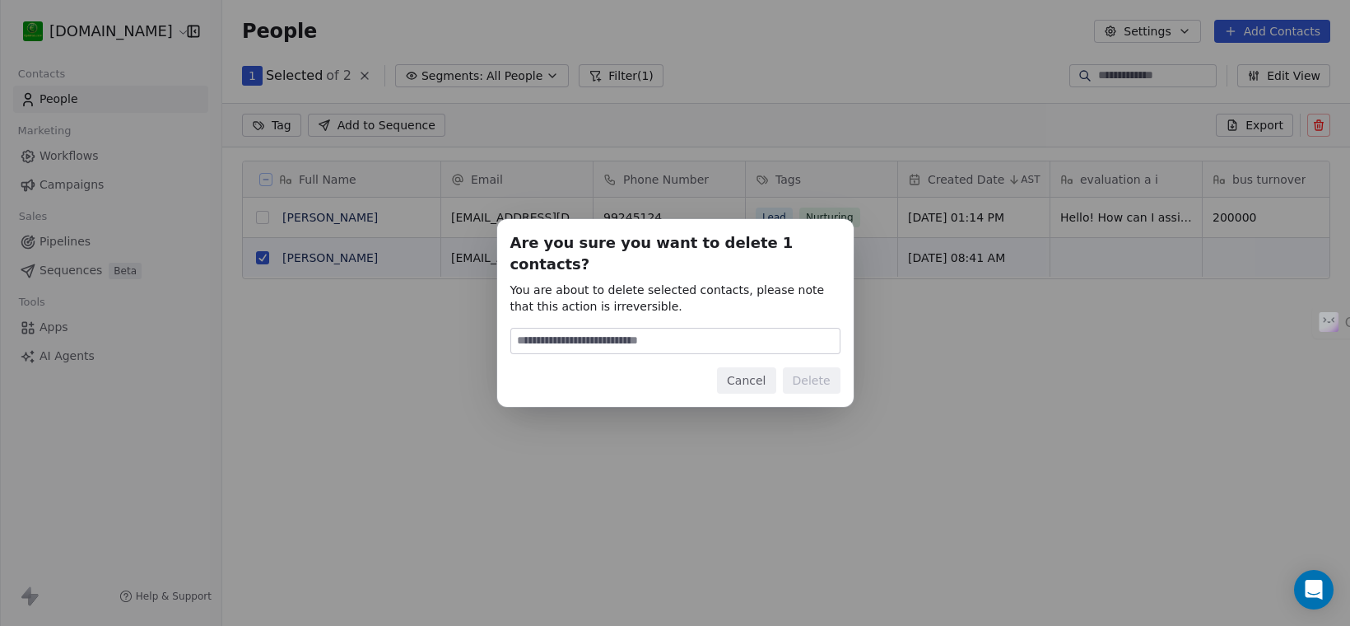
click at [653, 329] on input at bounding box center [675, 341] width 329 height 25
type input "******"
click at [827, 367] on button "Delete" at bounding box center [812, 380] width 58 height 26
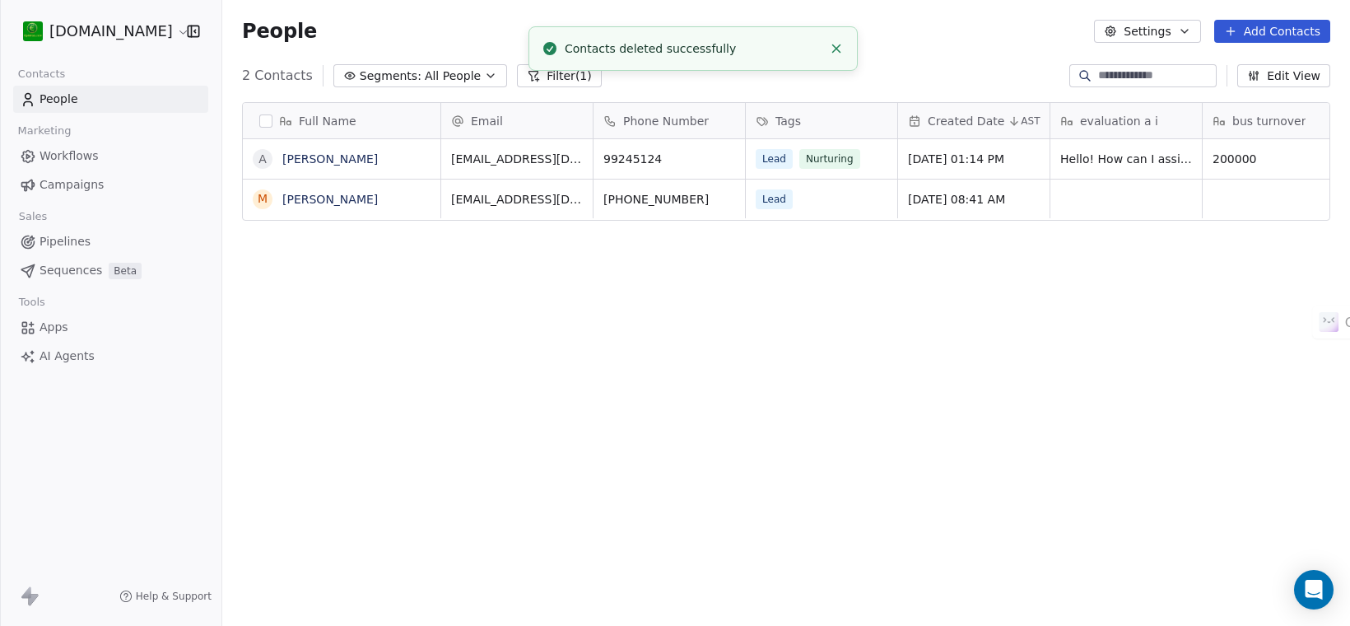
scroll to position [535, 1112]
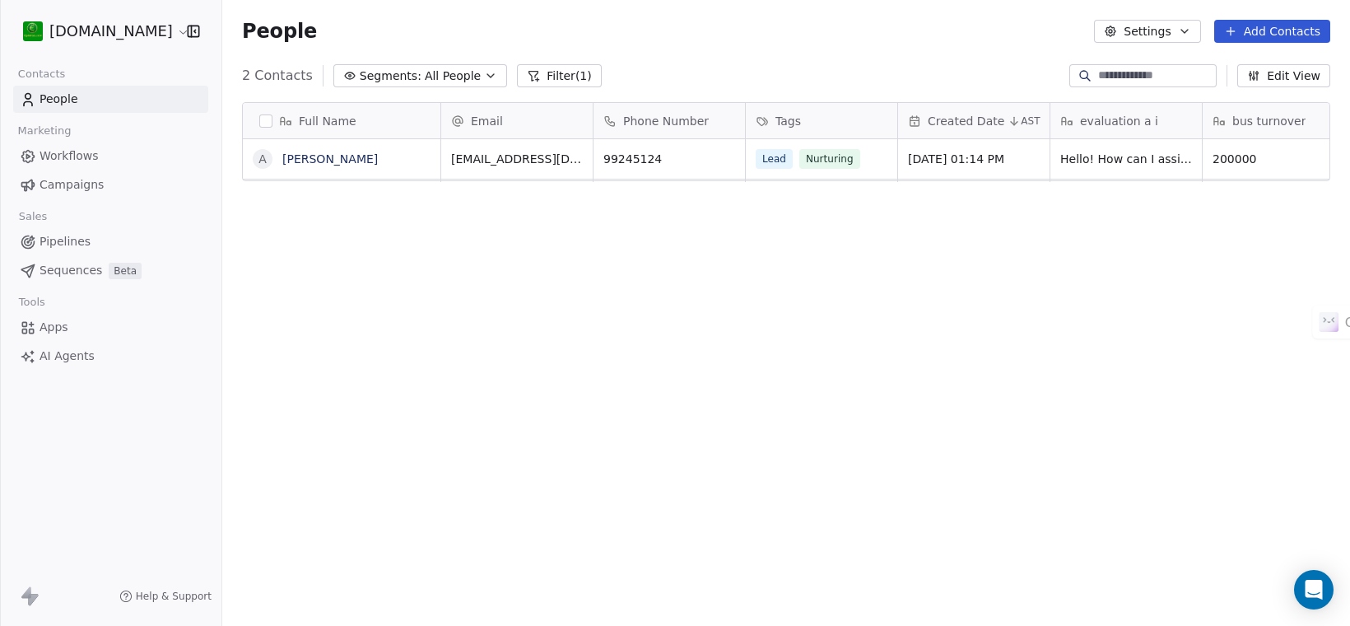
click at [79, 89] on link "People" at bounding box center [110, 99] width 195 height 27
click at [63, 99] on span "People" at bounding box center [59, 99] width 39 height 17
click at [535, 70] on button "Filter (1)" at bounding box center [559, 75] width 85 height 23
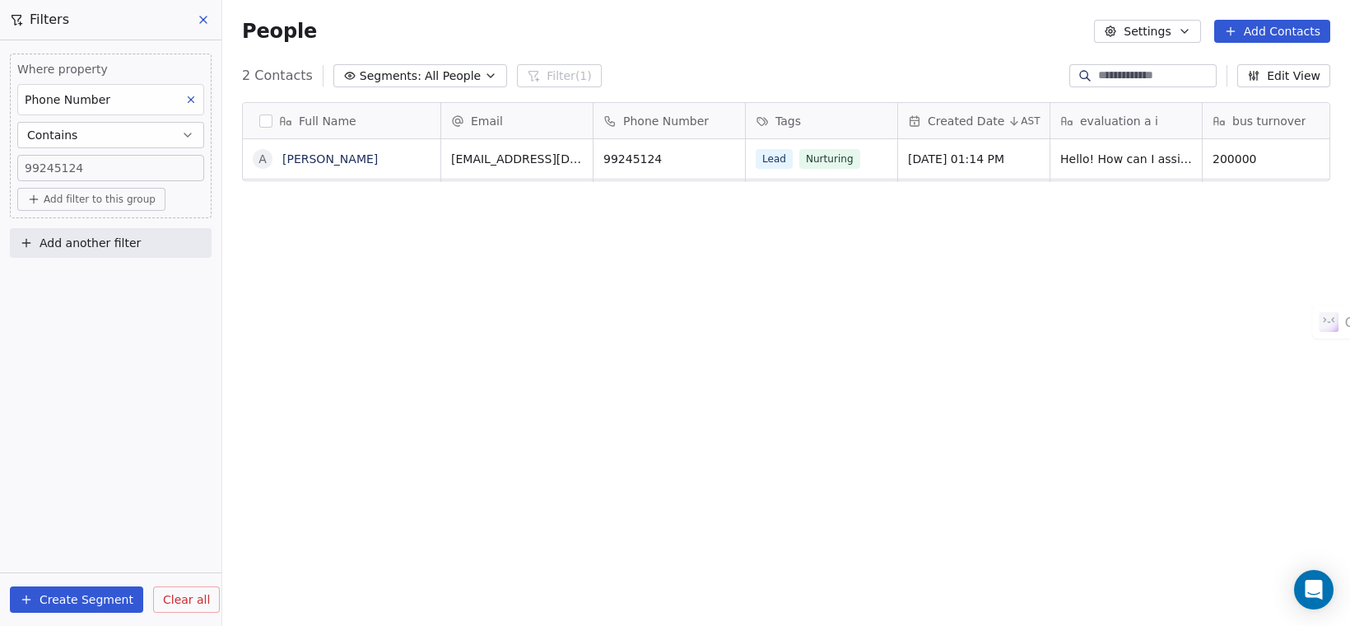
click at [189, 103] on icon at bounding box center [192, 100] width 6 height 6
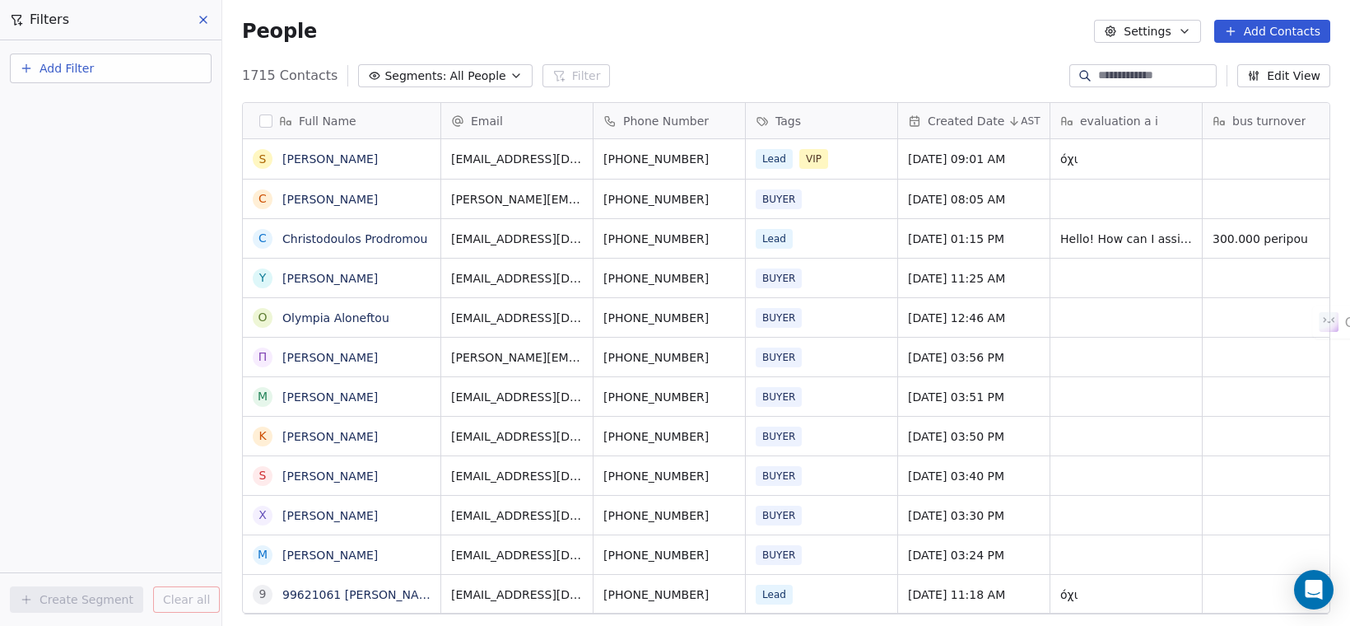
click at [1098, 72] on input at bounding box center [1155, 76] width 115 height 16
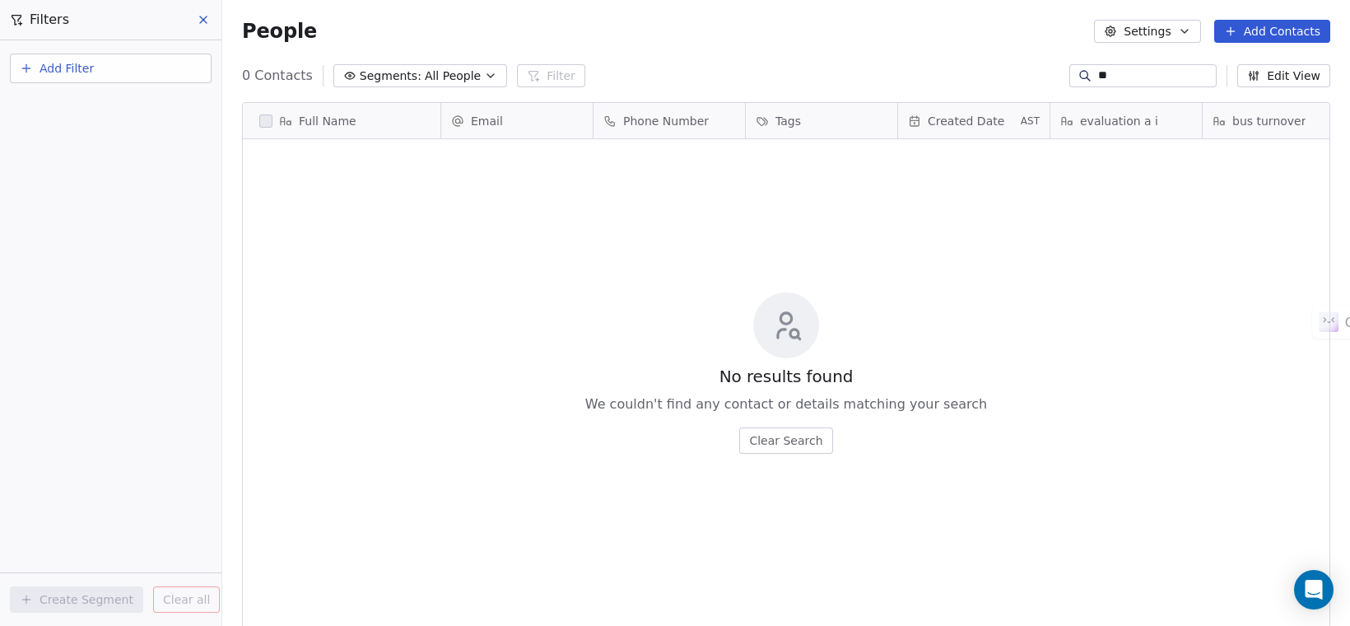
type input "*"
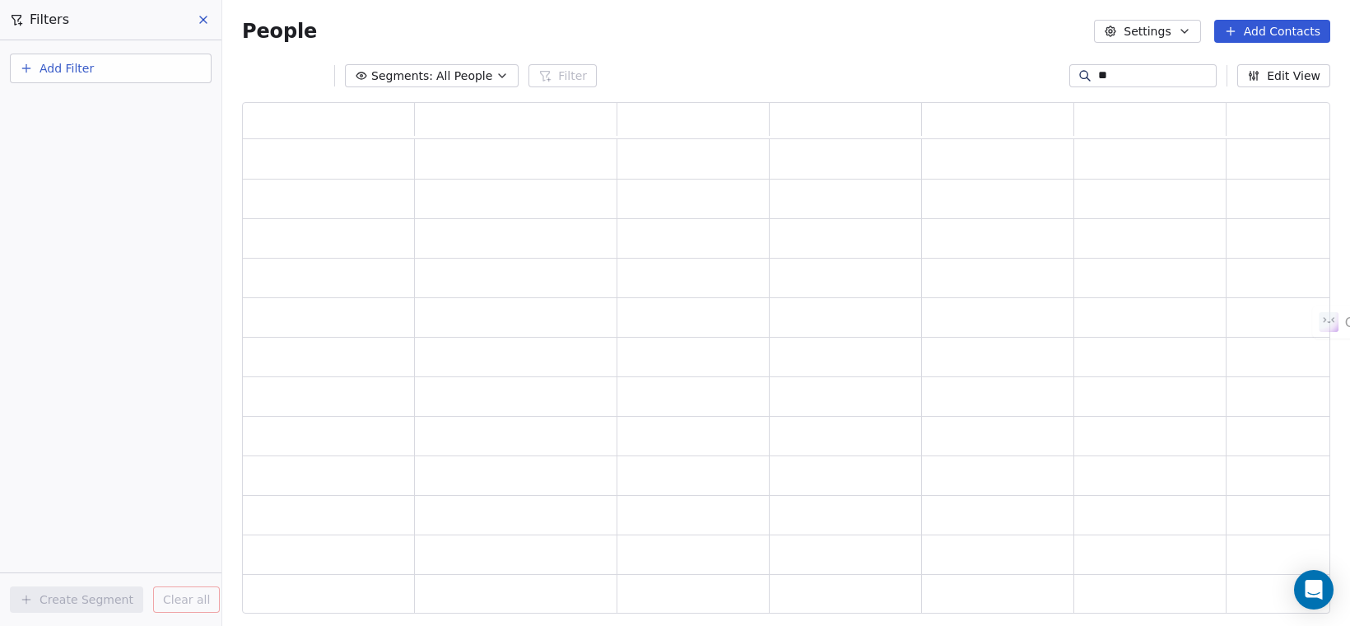
type input "*"
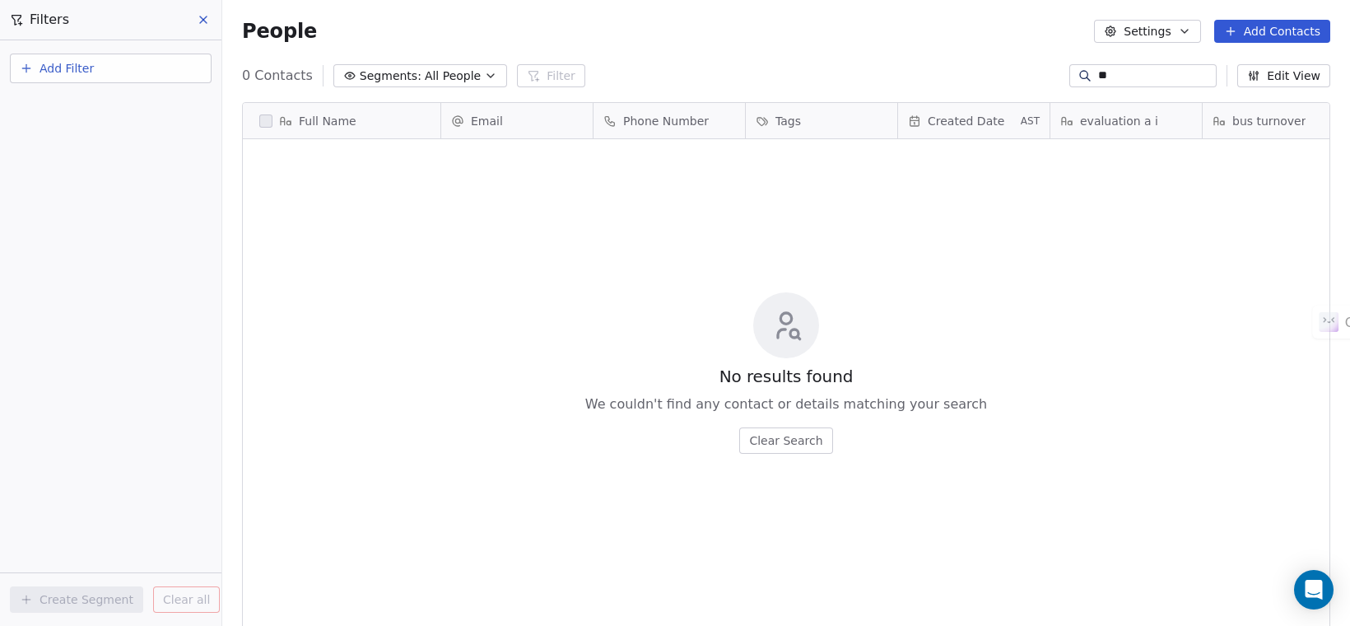
type input "*"
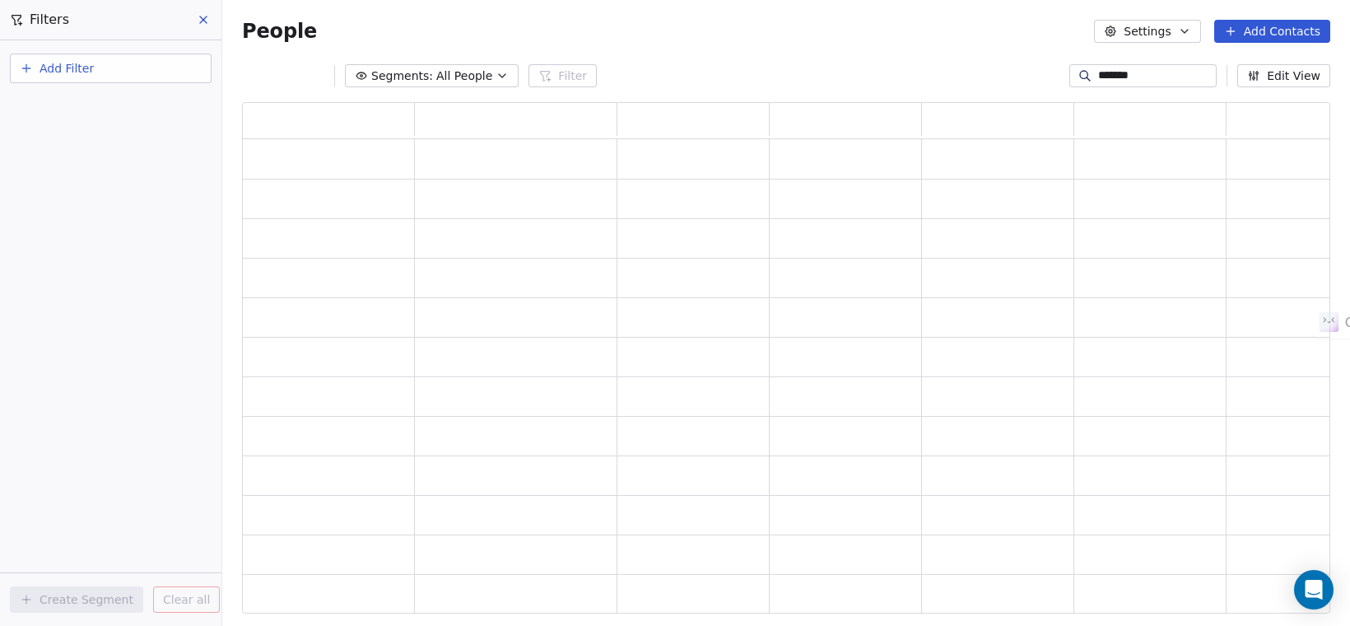
scroll to position [0, 0]
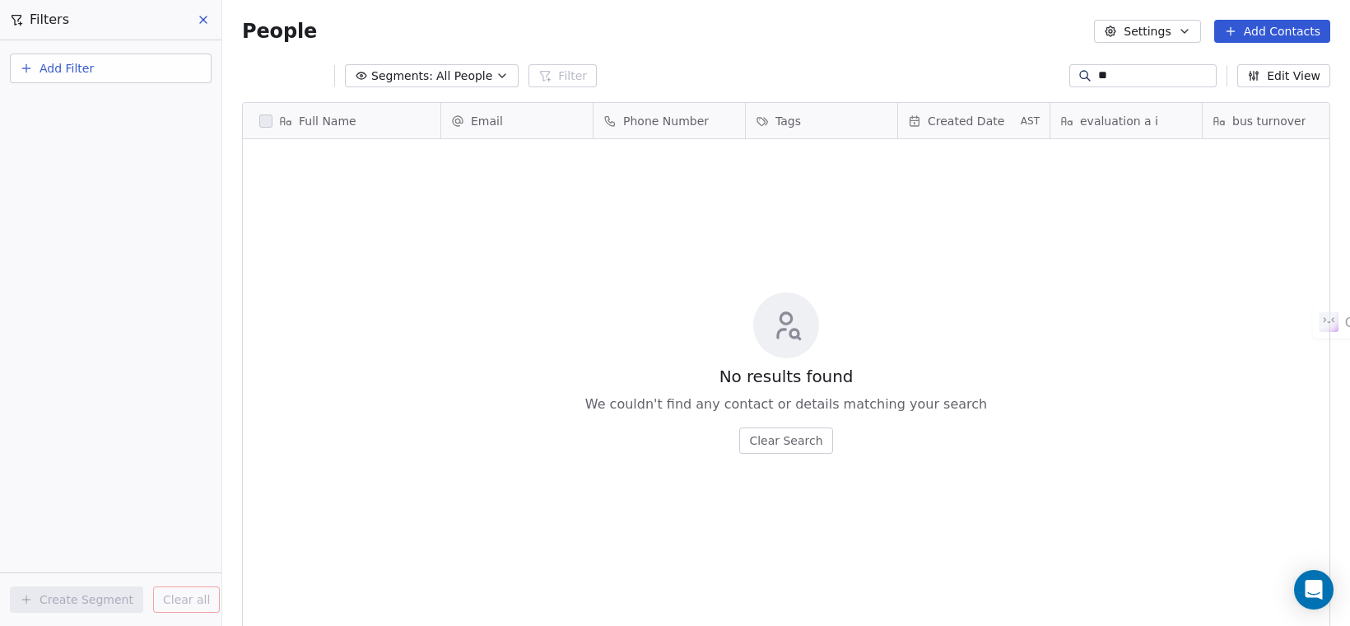
type input "*"
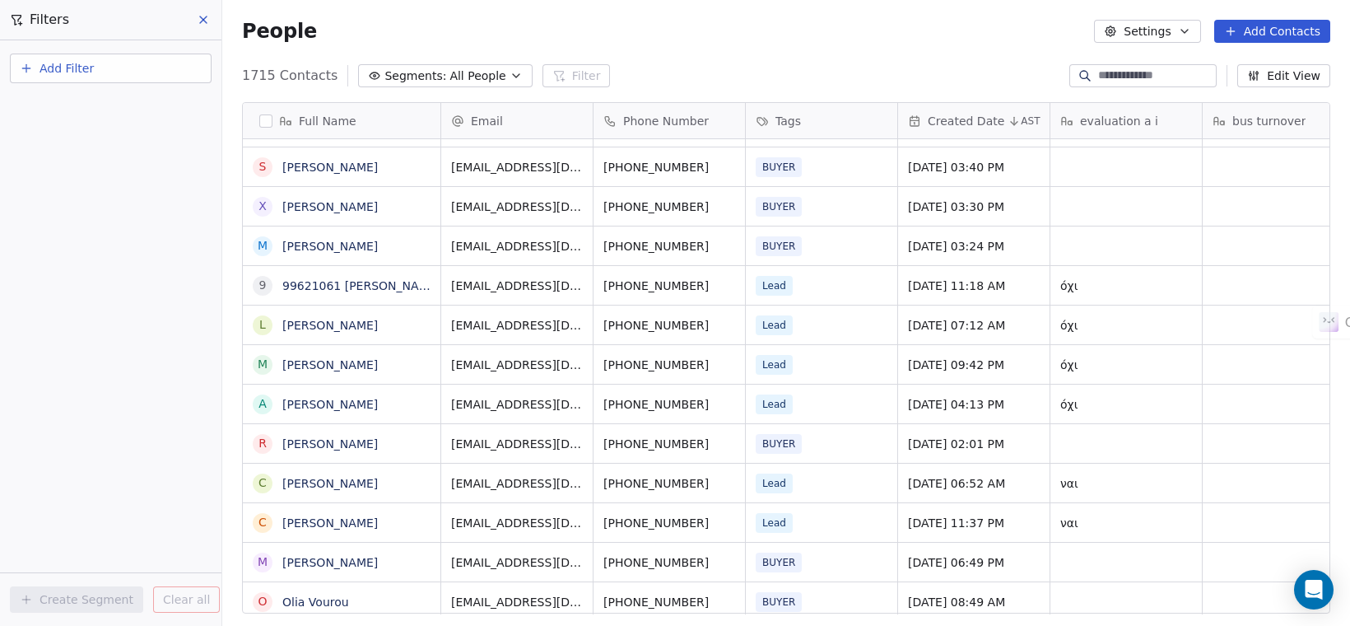
paste input "**********"
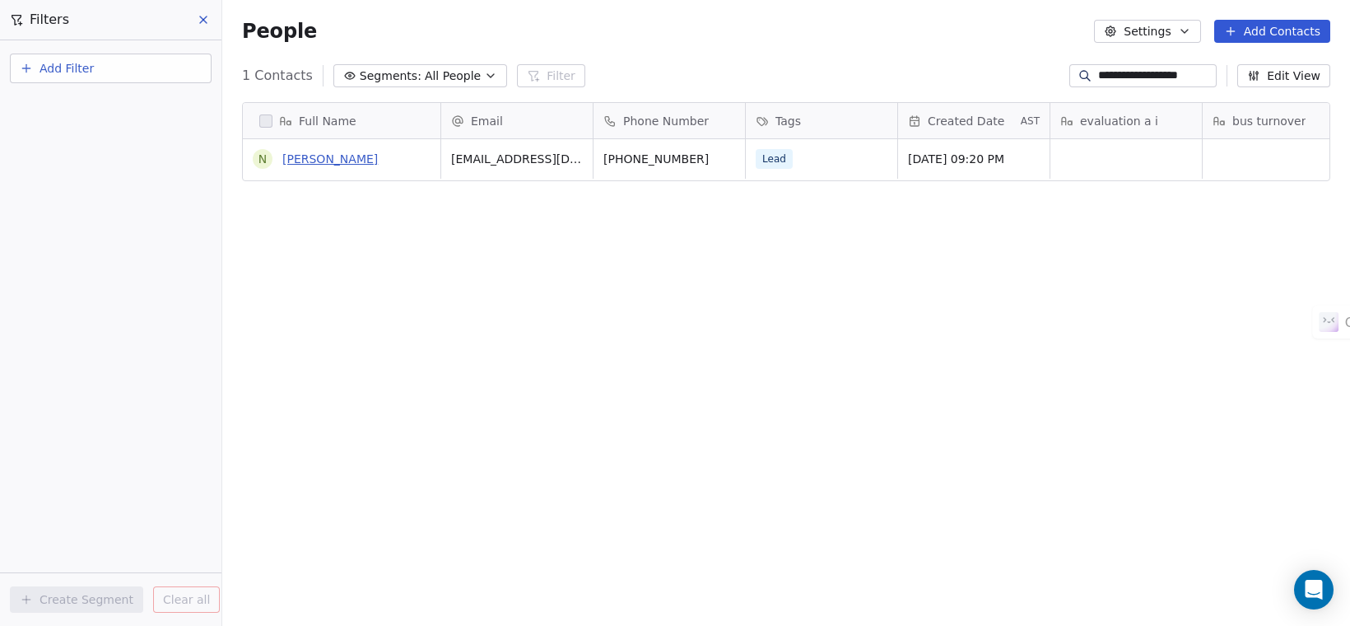
type input "**********"
click at [352, 158] on link "[PERSON_NAME]" at bounding box center [330, 158] width 96 height 13
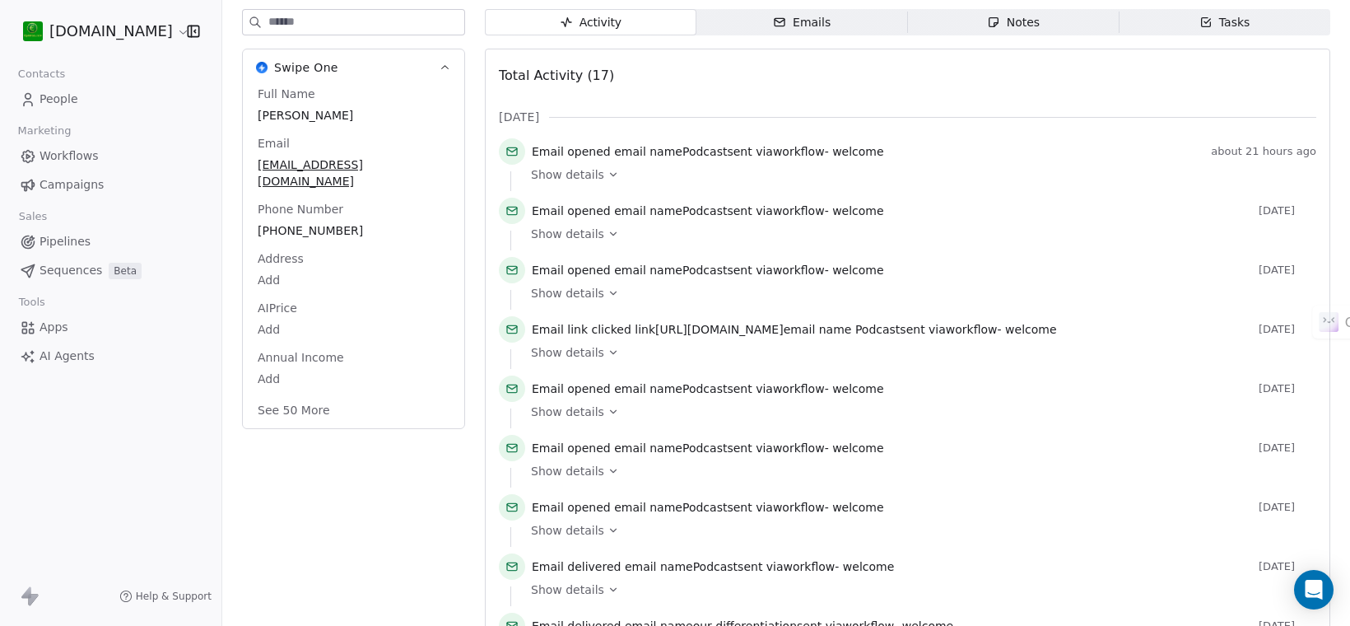
scroll to position [91, 0]
